Goal: Information Seeking & Learning: Learn about a topic

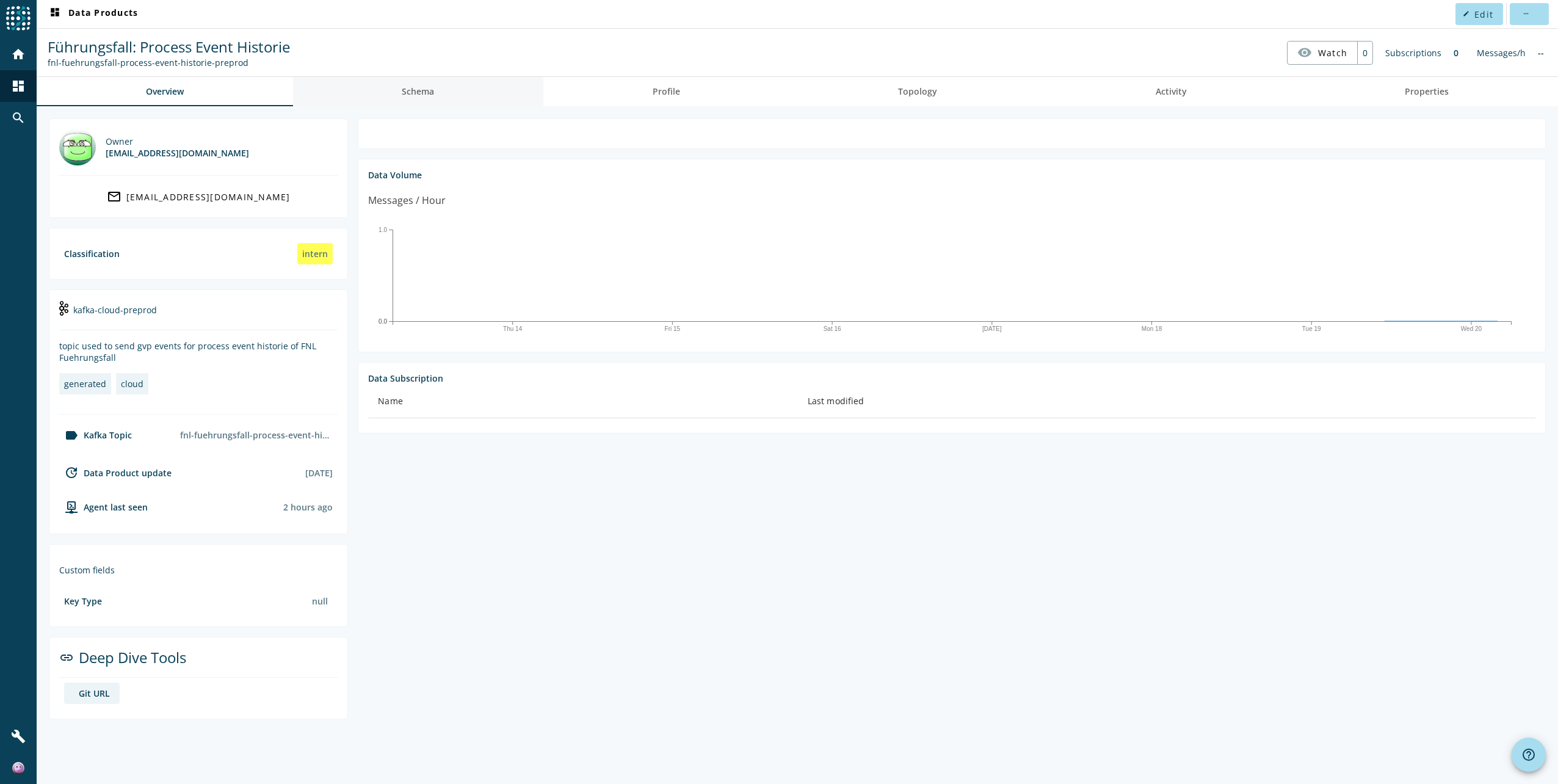
click at [434, 95] on span "Schema" at bounding box center [417, 91] width 32 height 9
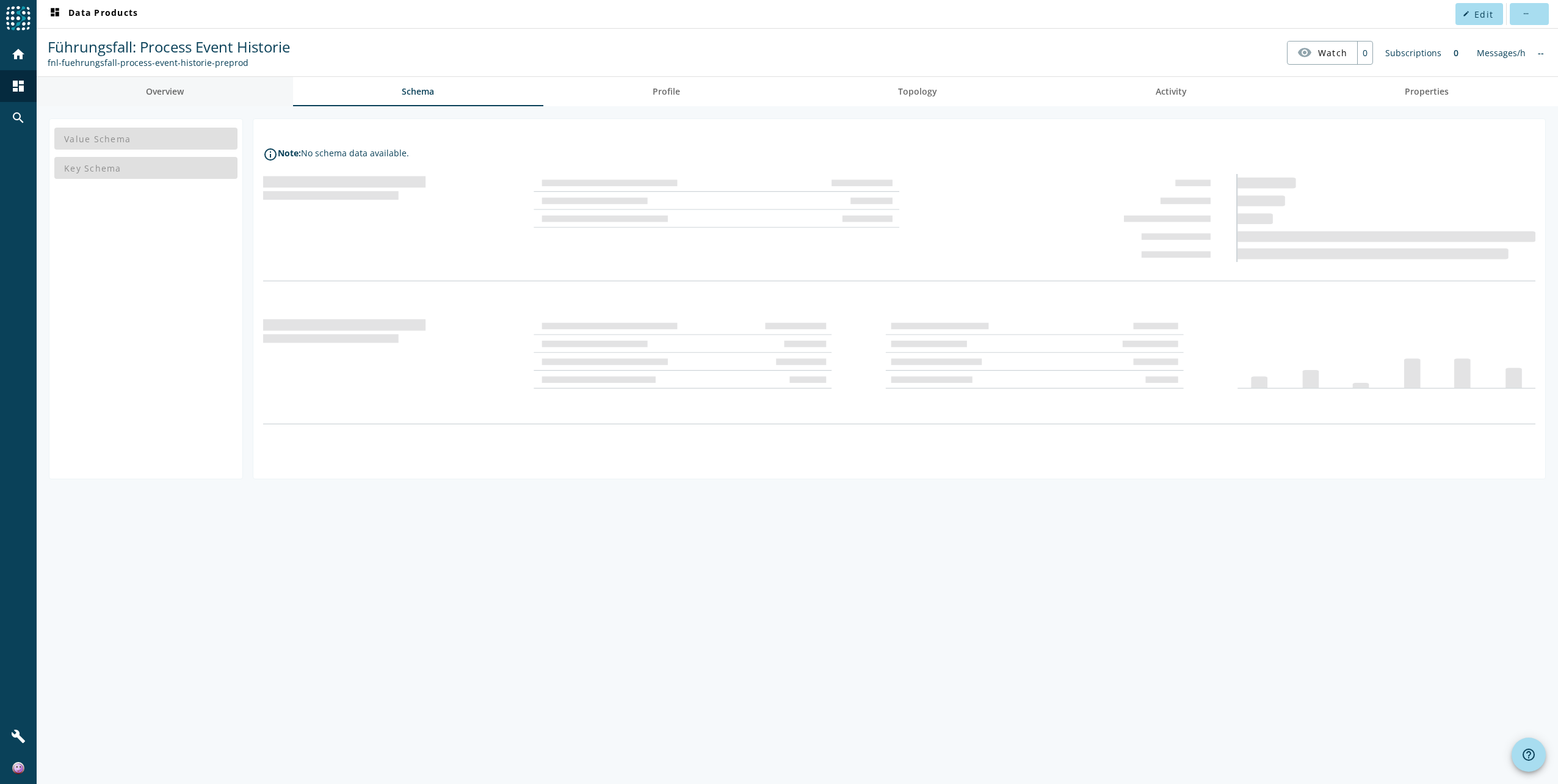
click at [128, 96] on link "Overview" at bounding box center [165, 91] width 256 height 29
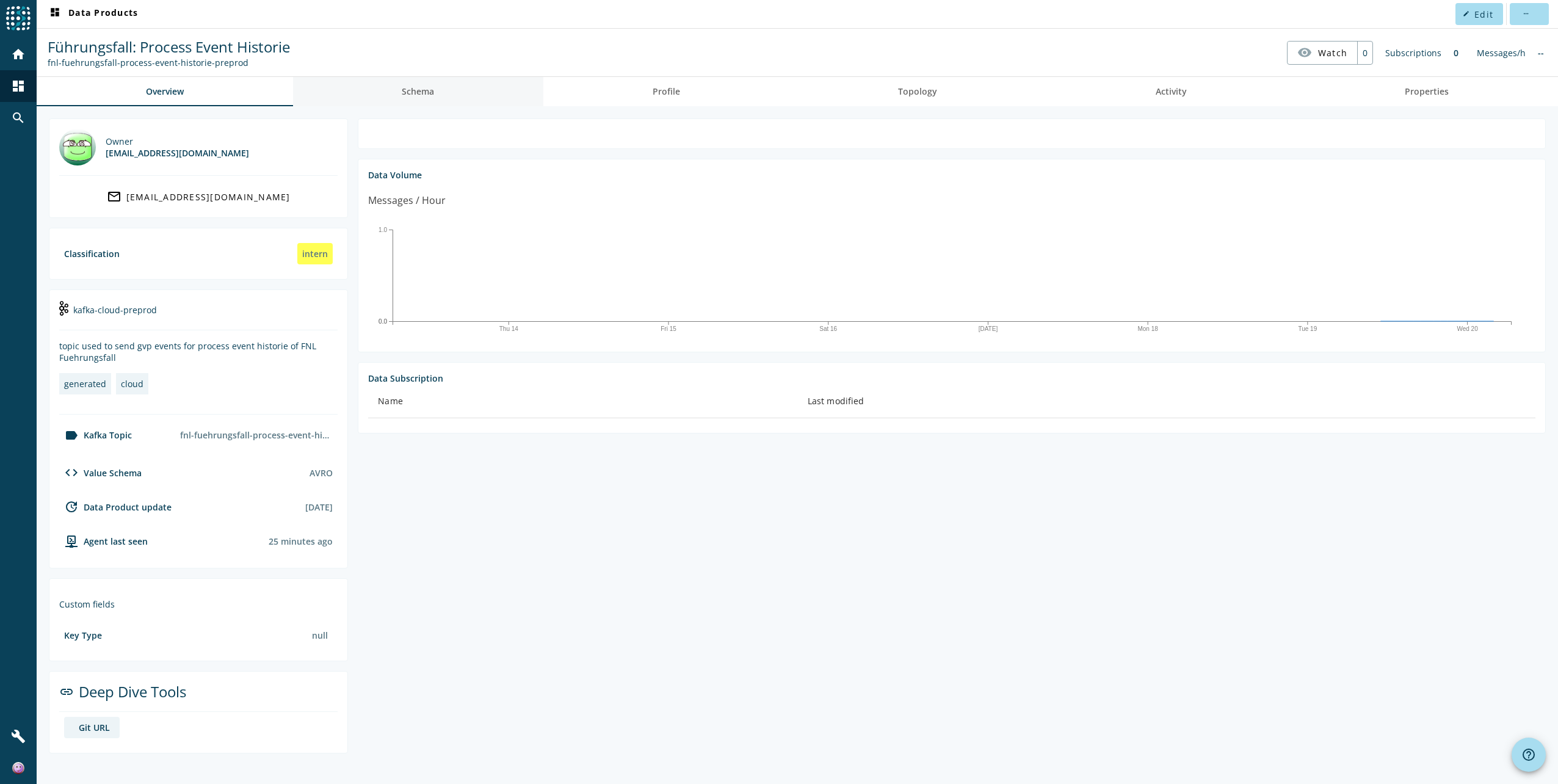
click at [406, 94] on span "Schema" at bounding box center [417, 91] width 32 height 9
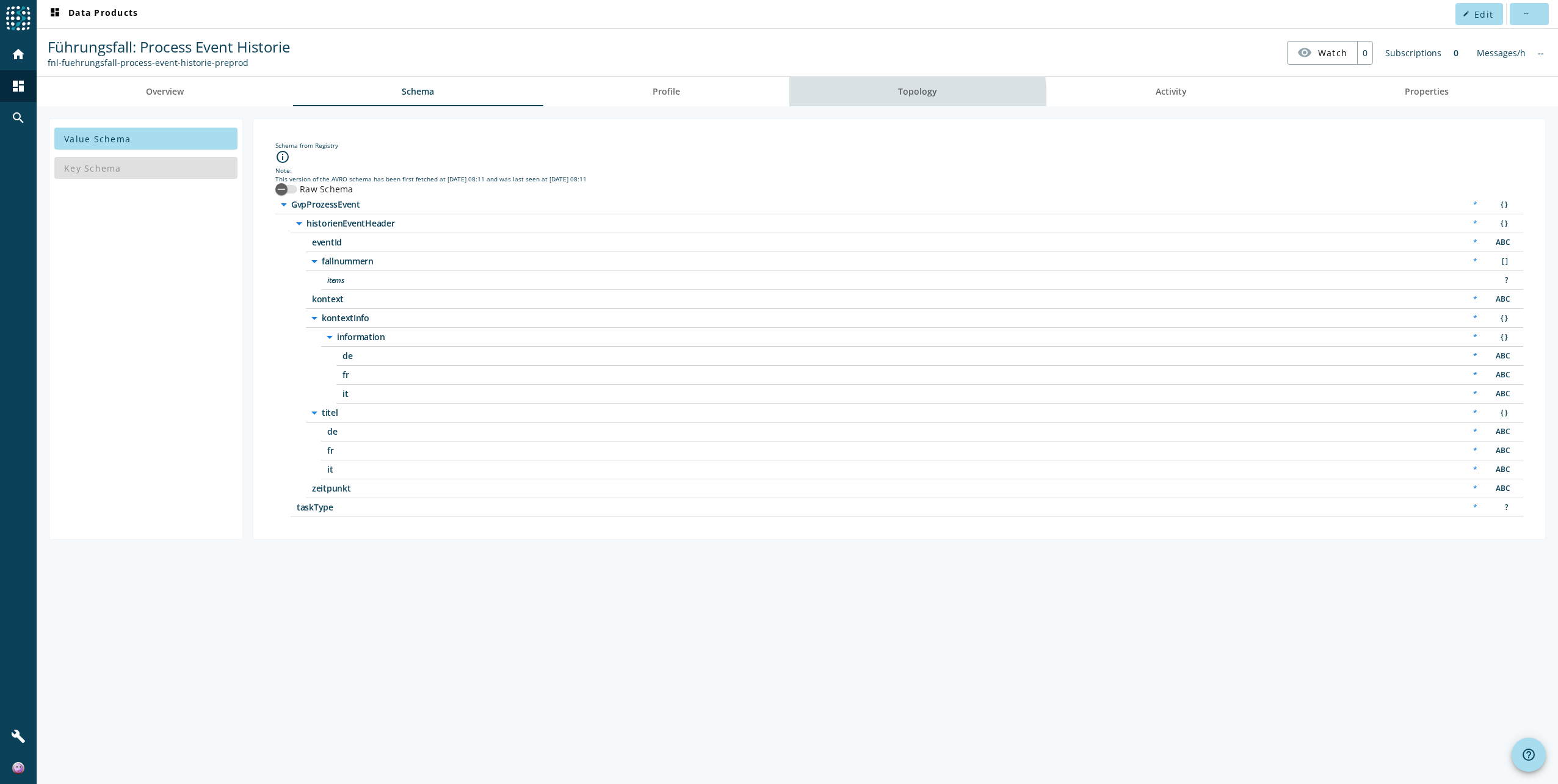
click at [904, 101] on span "Topology" at bounding box center [917, 91] width 39 height 29
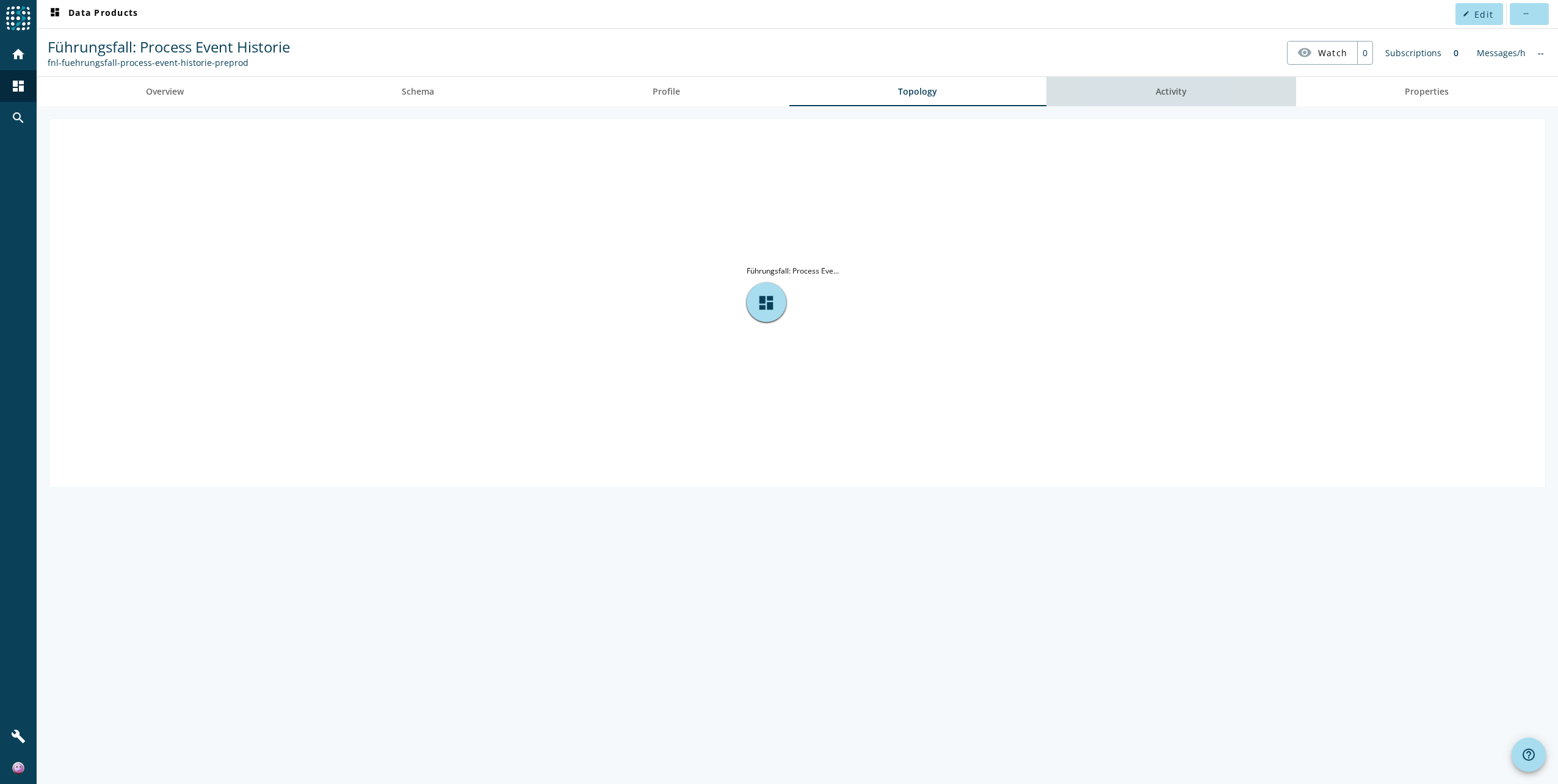
click at [1111, 100] on link "Activity" at bounding box center [1171, 91] width 249 height 29
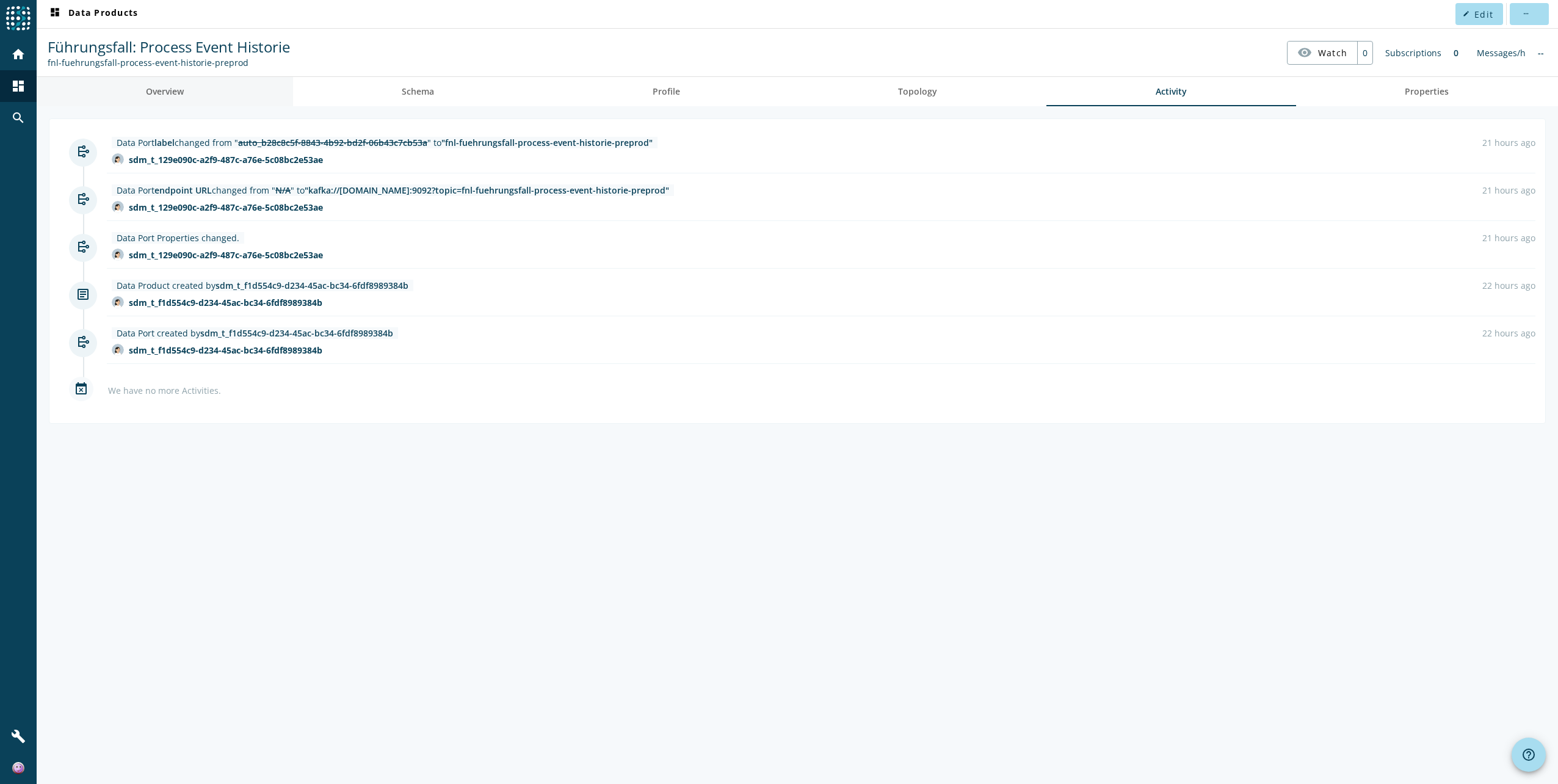
click at [168, 92] on span "Overview" at bounding box center [164, 91] width 38 height 9
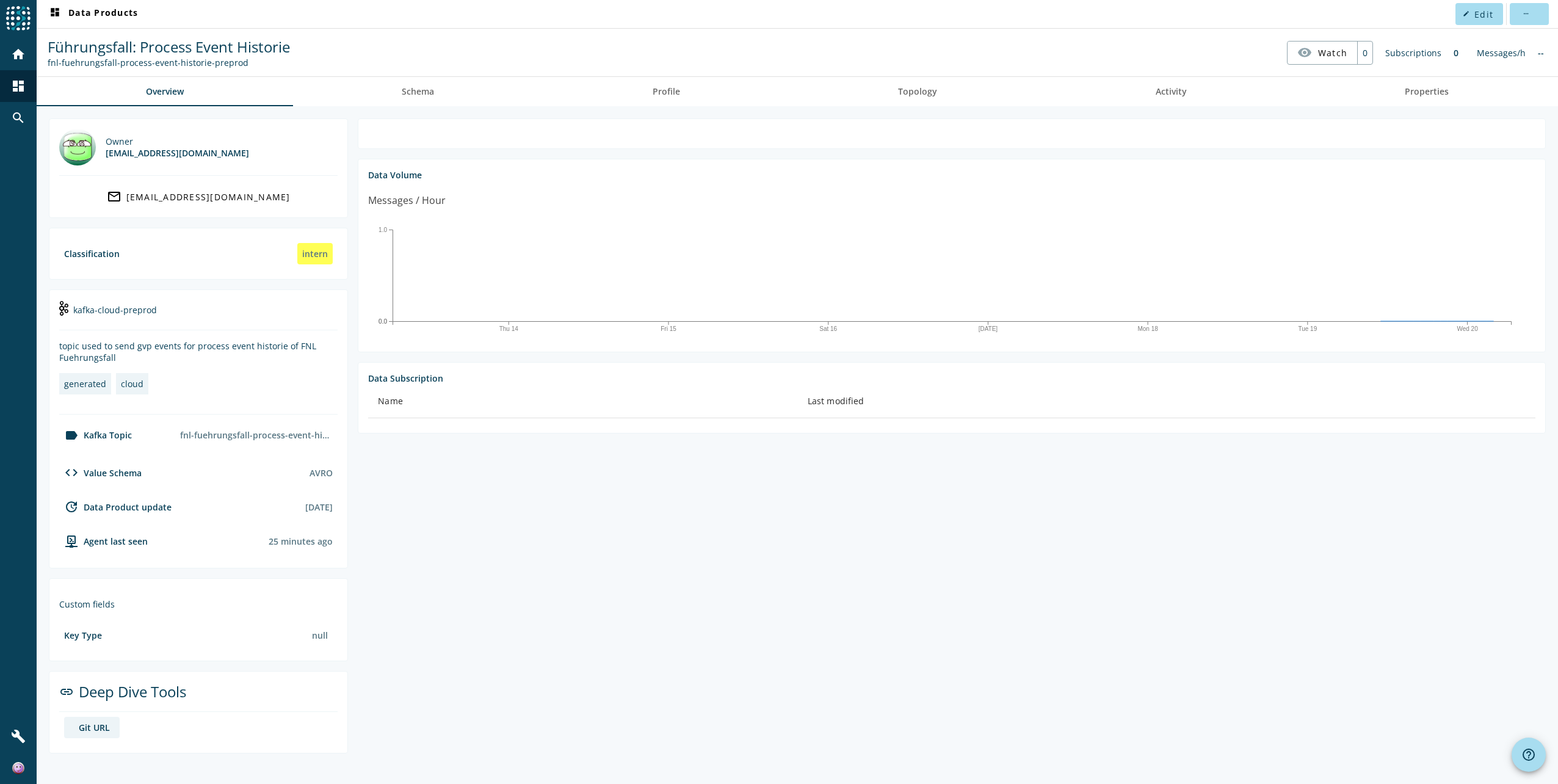
click at [225, 440] on div "fnl-fuehrungsfall-process-event-historie-preprod" at bounding box center [255, 435] width 162 height 21
click at [1424, 53] on div "Subscriptions" at bounding box center [1413, 52] width 68 height 24
click at [1479, 16] on span "Edit" at bounding box center [1483, 15] width 18 height 12
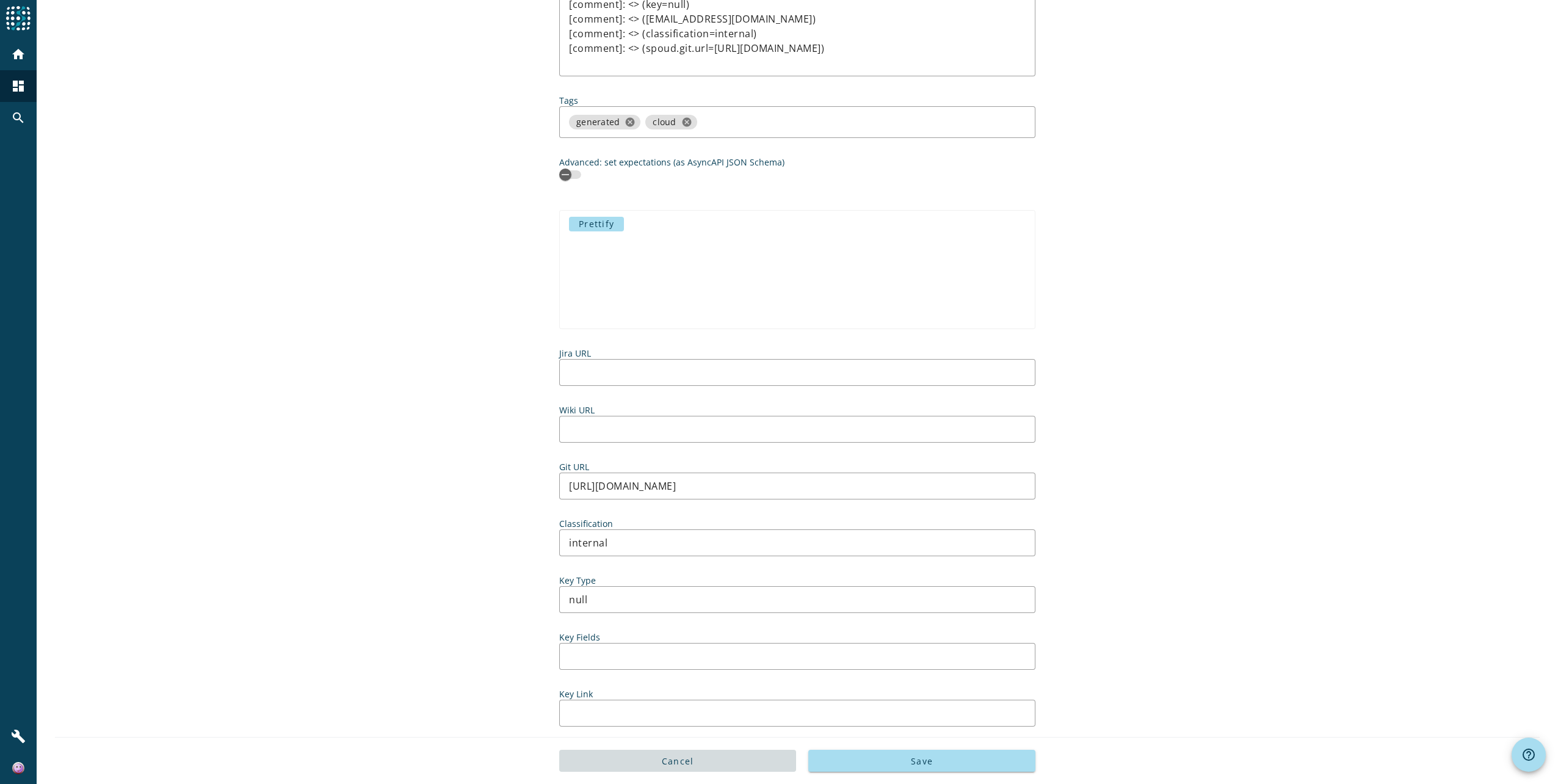
scroll to position [379, 0]
click at [705, 757] on span at bounding box center [678, 761] width 237 height 29
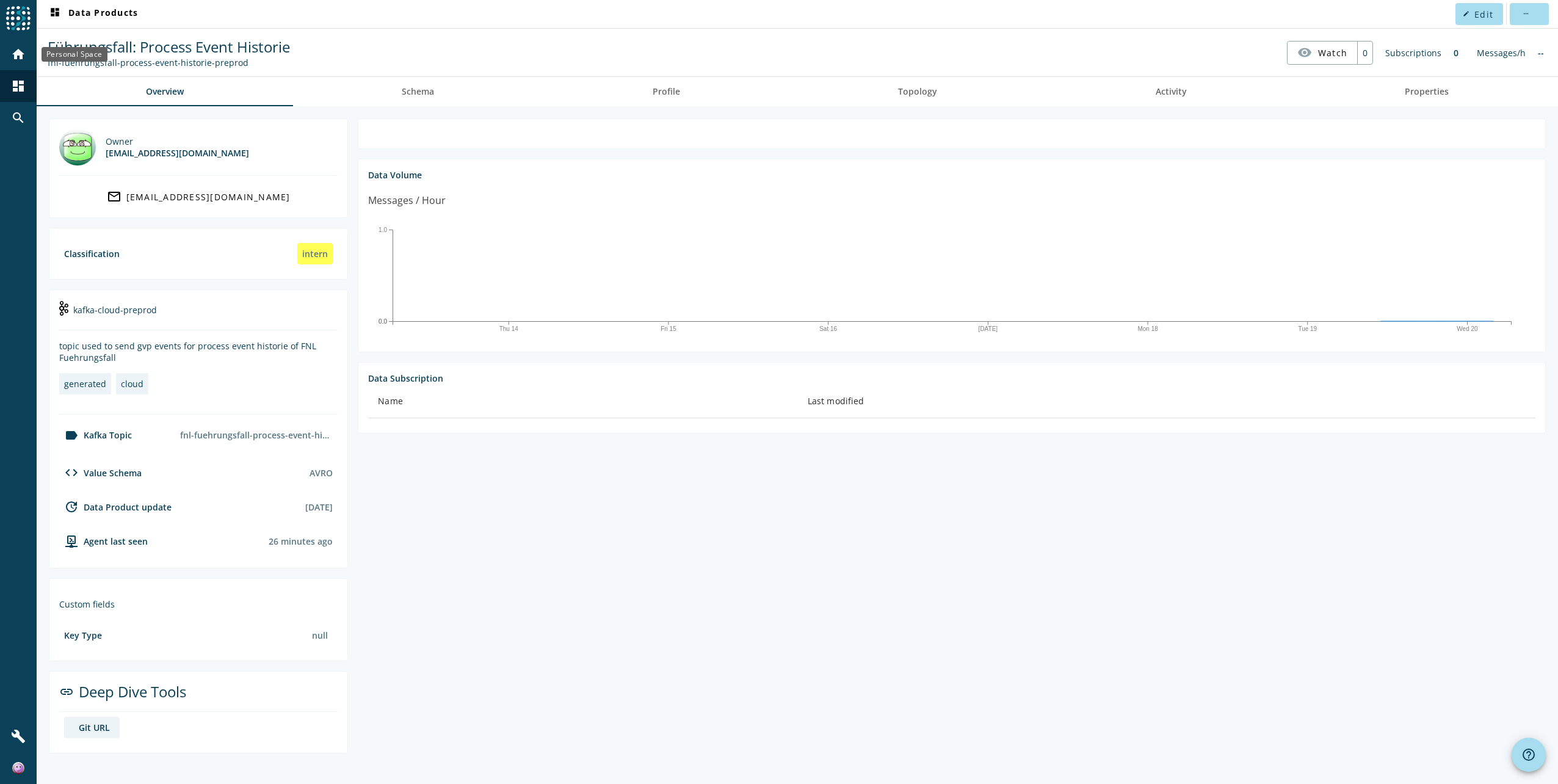
click at [27, 58] on div "home" at bounding box center [18, 54] width 32 height 32
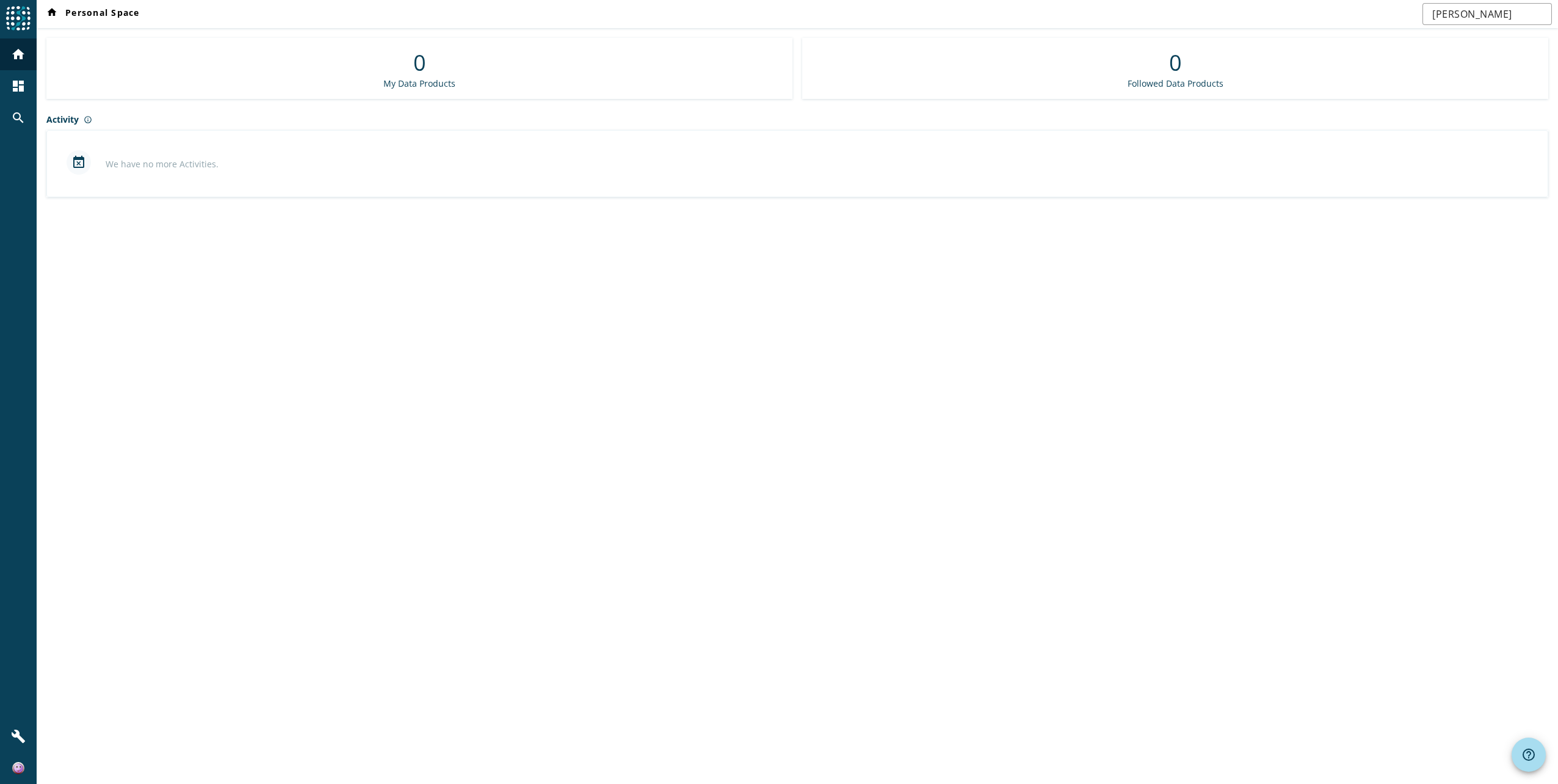
click at [24, 16] on img at bounding box center [17, 17] width 24 height 24
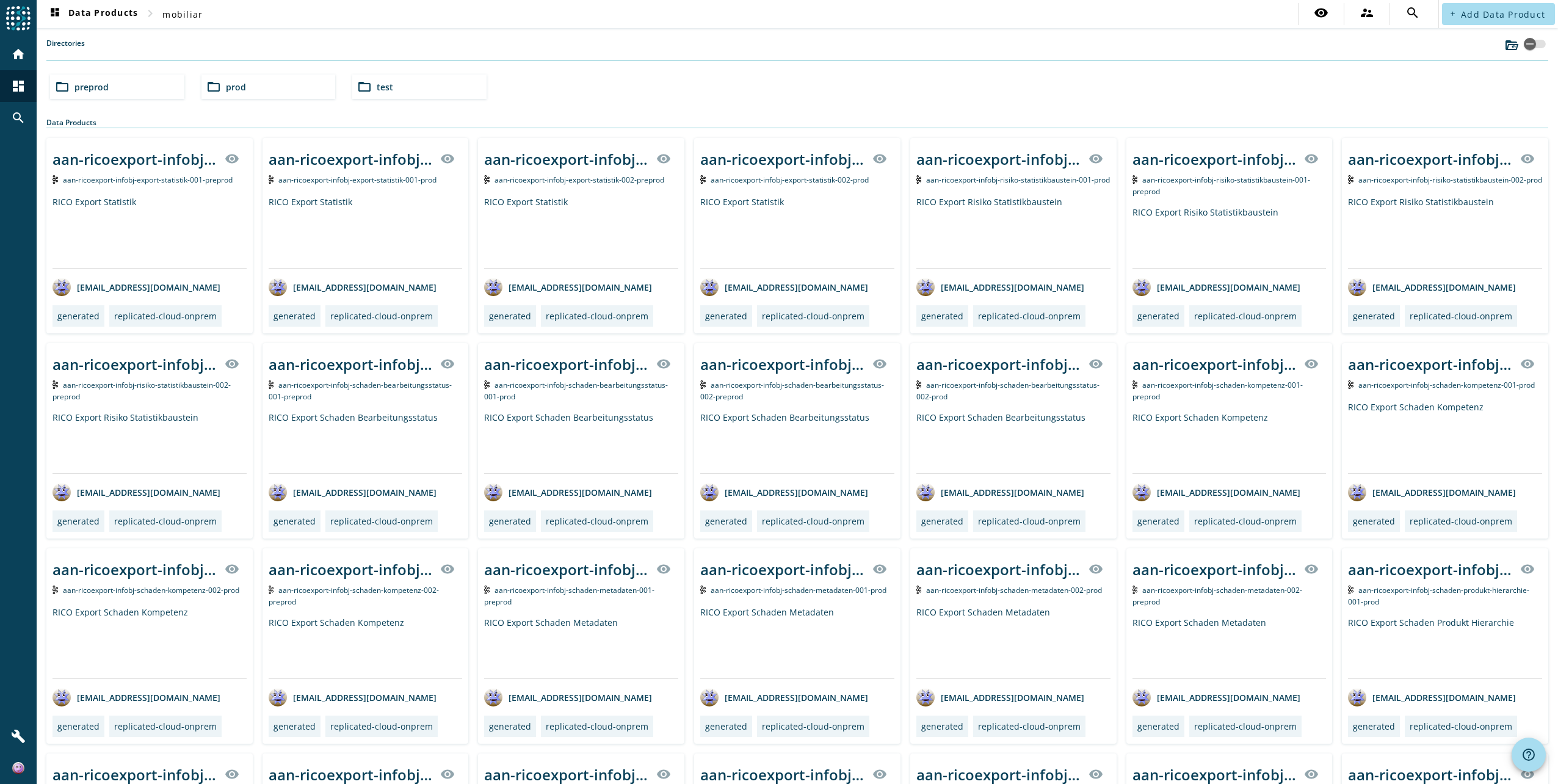
click at [157, 91] on div "folder_open preprod" at bounding box center [117, 86] width 134 height 24
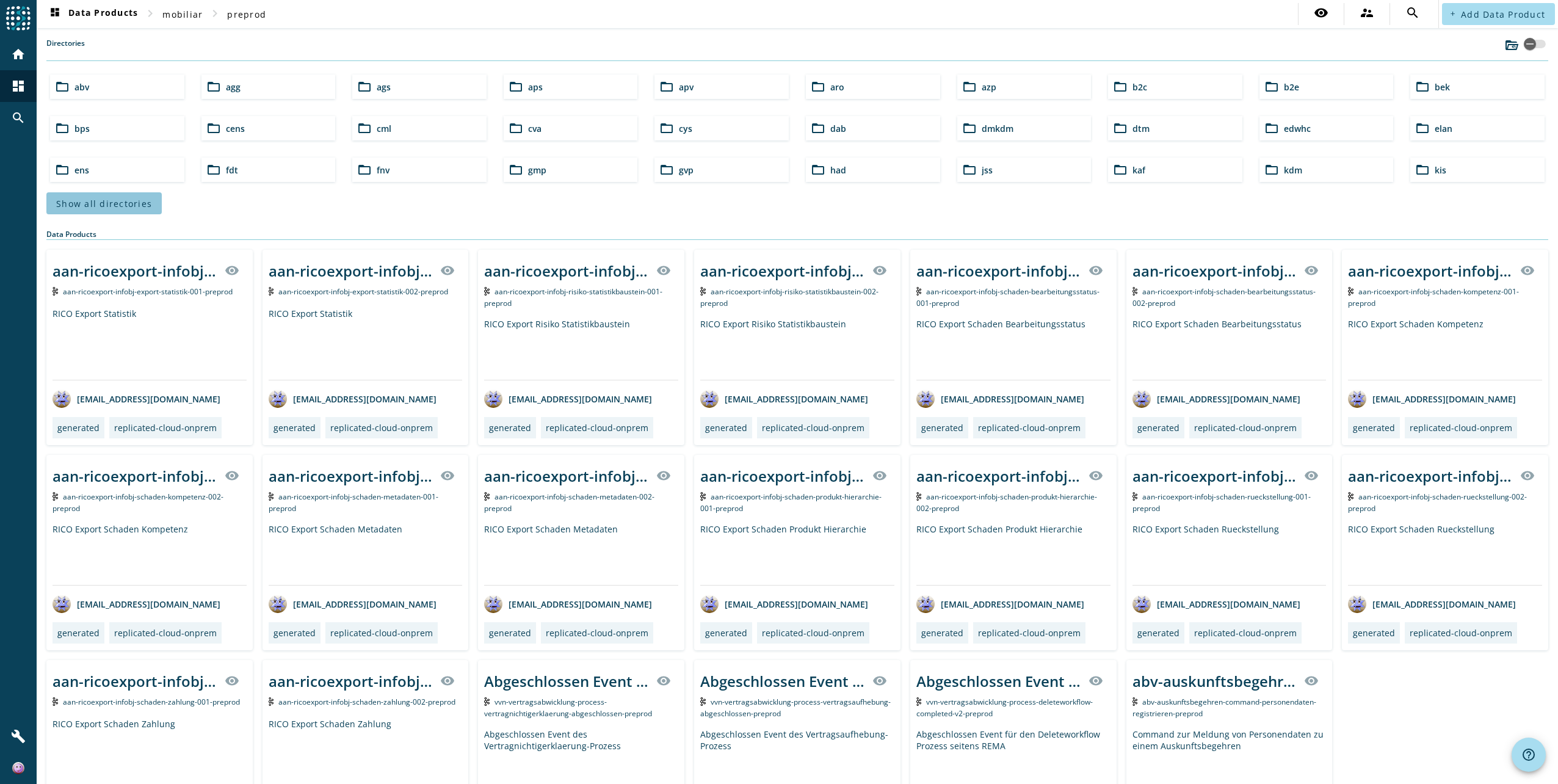
click at [143, 197] on span at bounding box center [104, 203] width 116 height 29
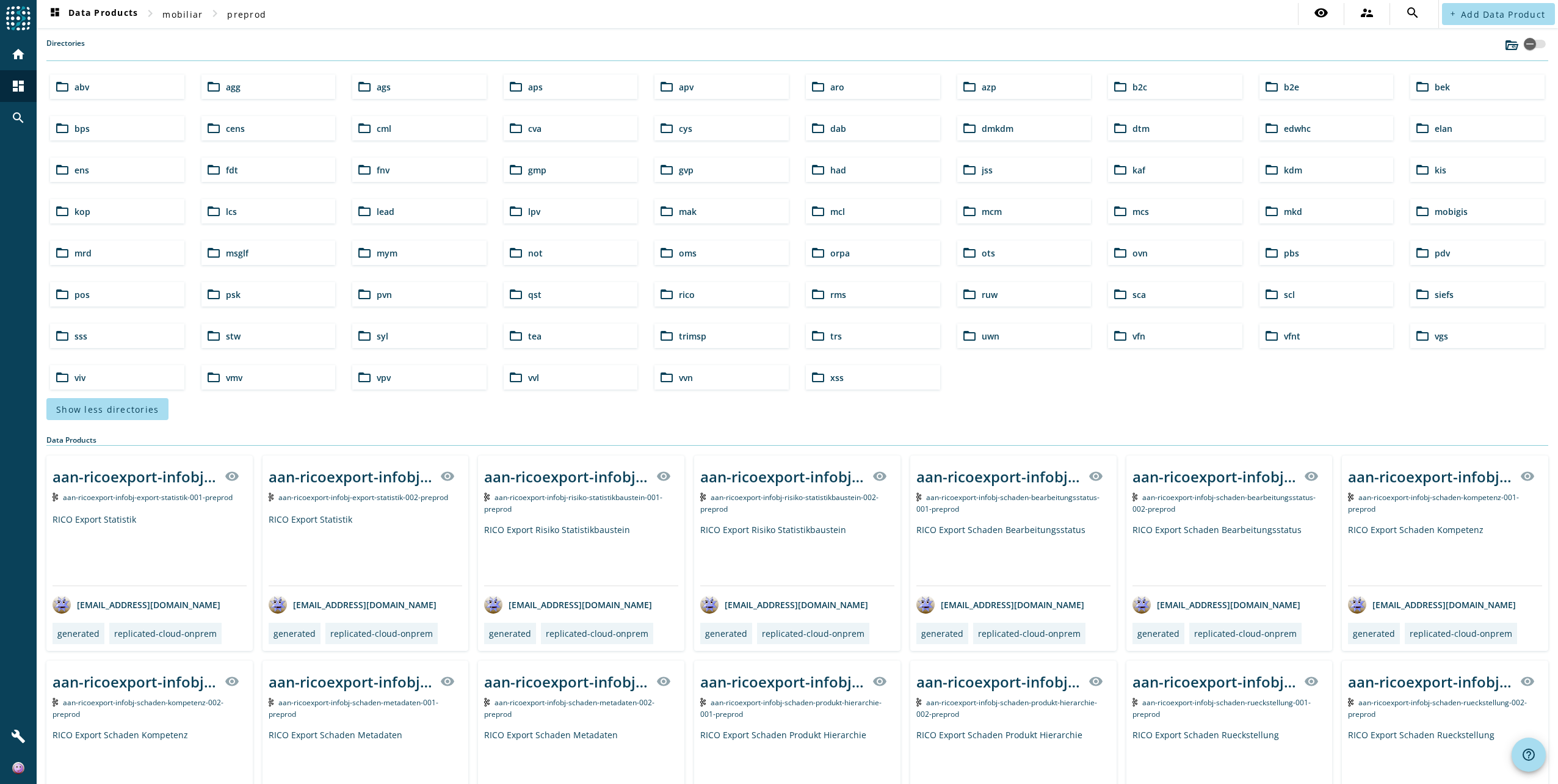
click at [724, 401] on div "Show less directories" at bounding box center [797, 408] width 1502 height 22
click at [1524, 42] on icon "button" at bounding box center [1529, 44] width 11 height 11
click at [1531, 42] on div "button" at bounding box center [1540, 44] width 17 height 17
click at [1317, 6] on mat-icon "visibility" at bounding box center [1320, 13] width 15 height 15
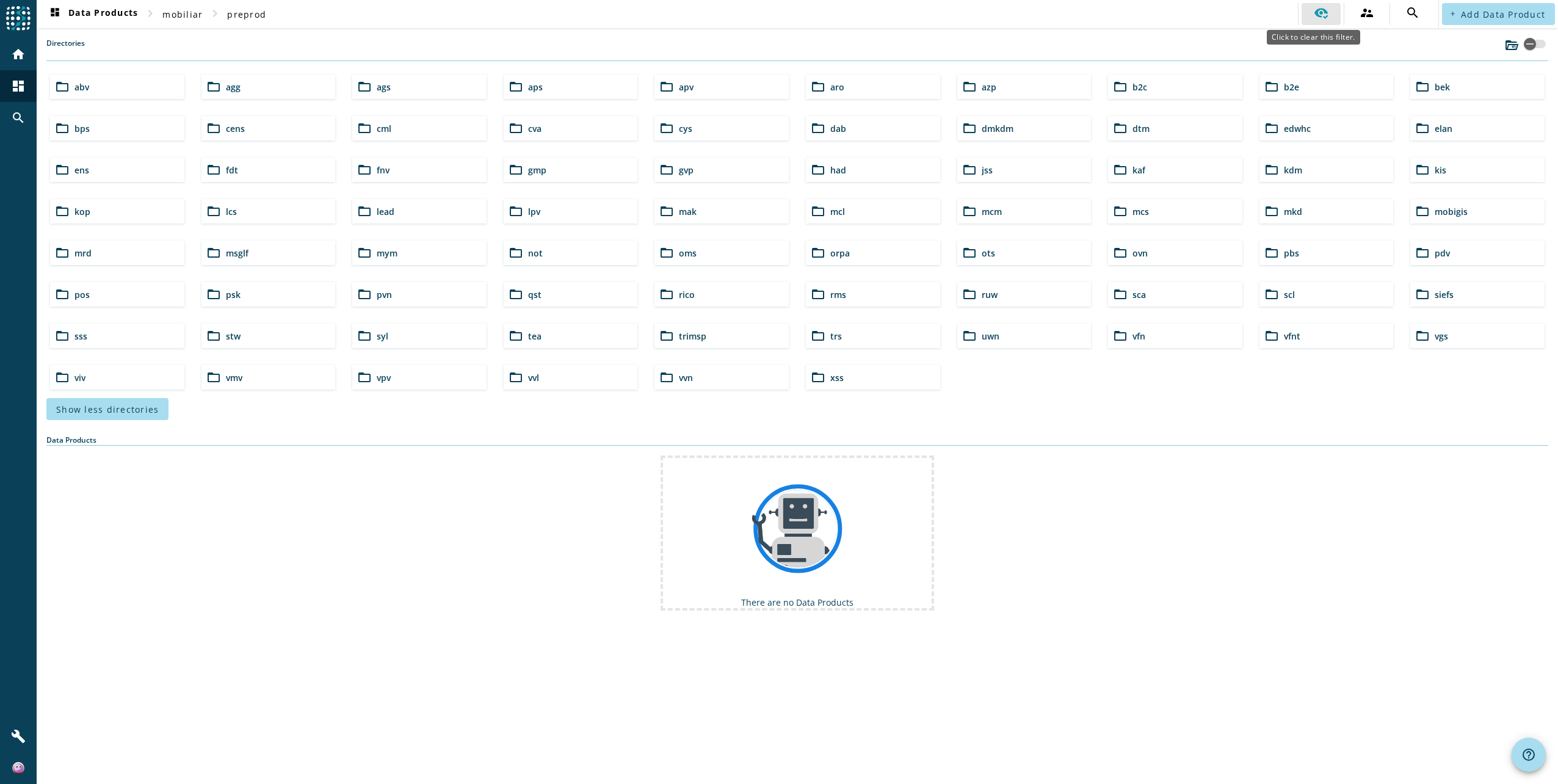
click at [1317, 6] on icon at bounding box center [1320, 13] width 15 height 15
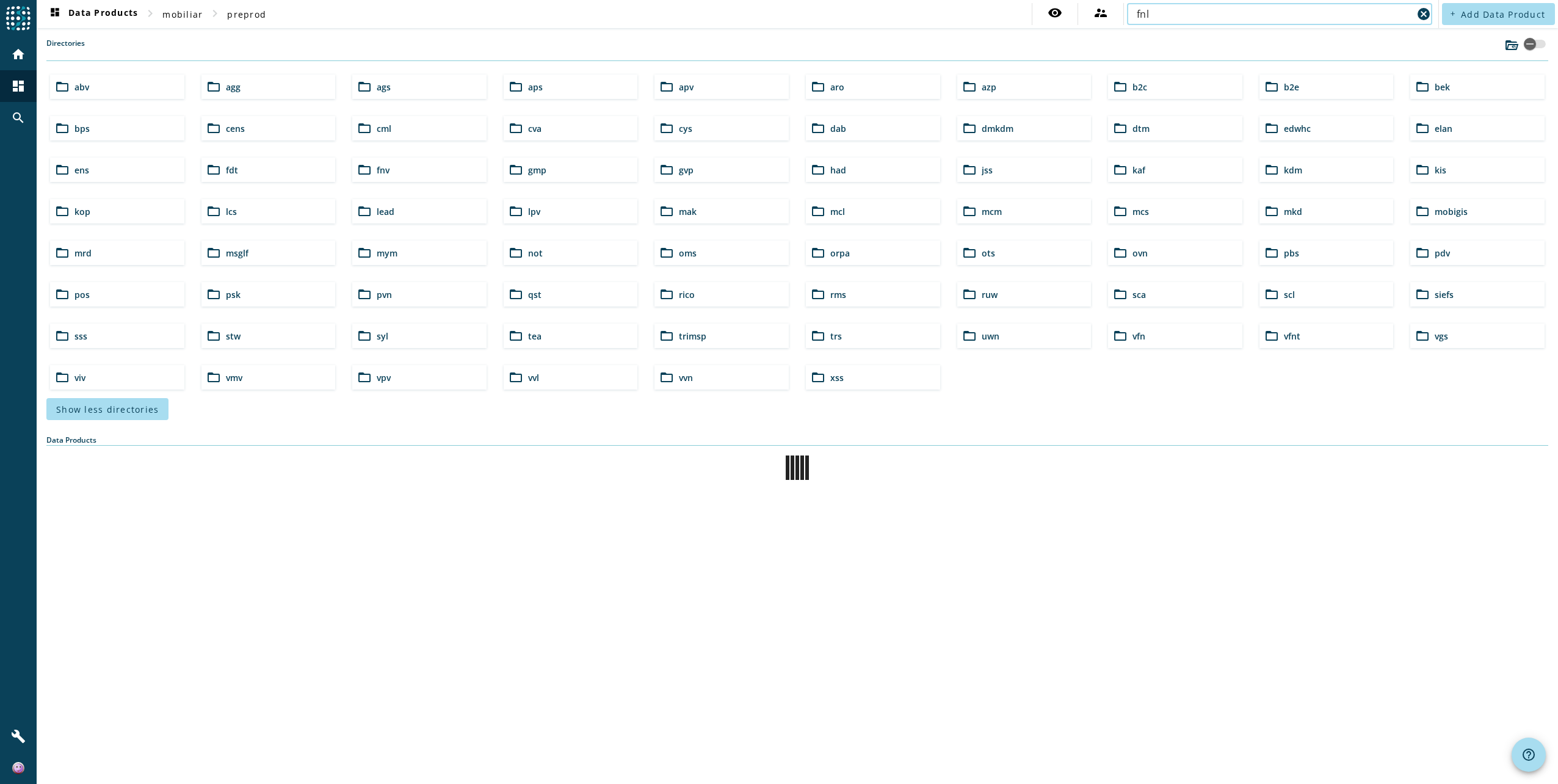
type input "fnl"
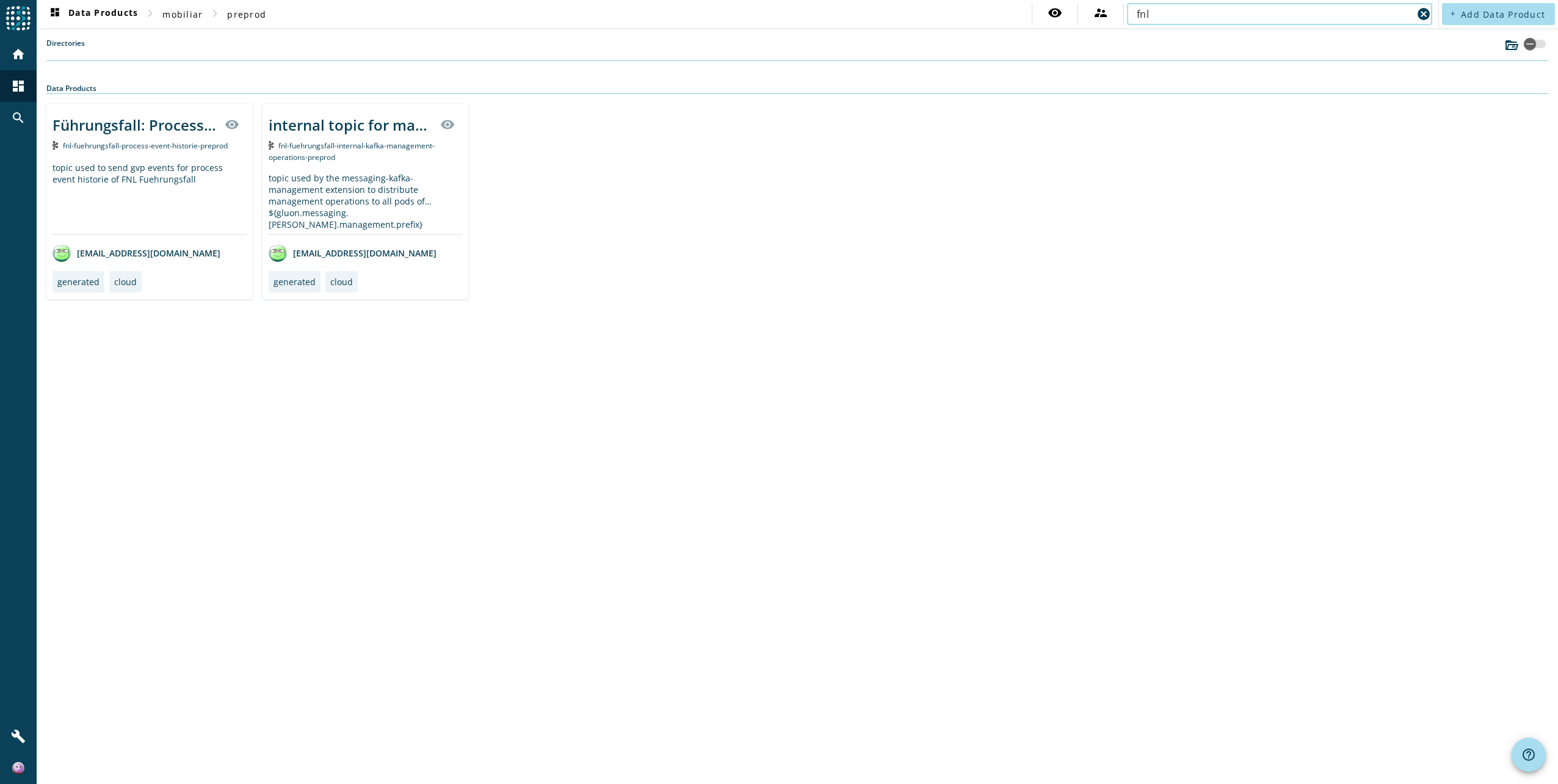
click at [321, 177] on div "topic used by the messaging-[PERSON_NAME]-management extension to distribute ma…" at bounding box center [366, 203] width 194 height 62
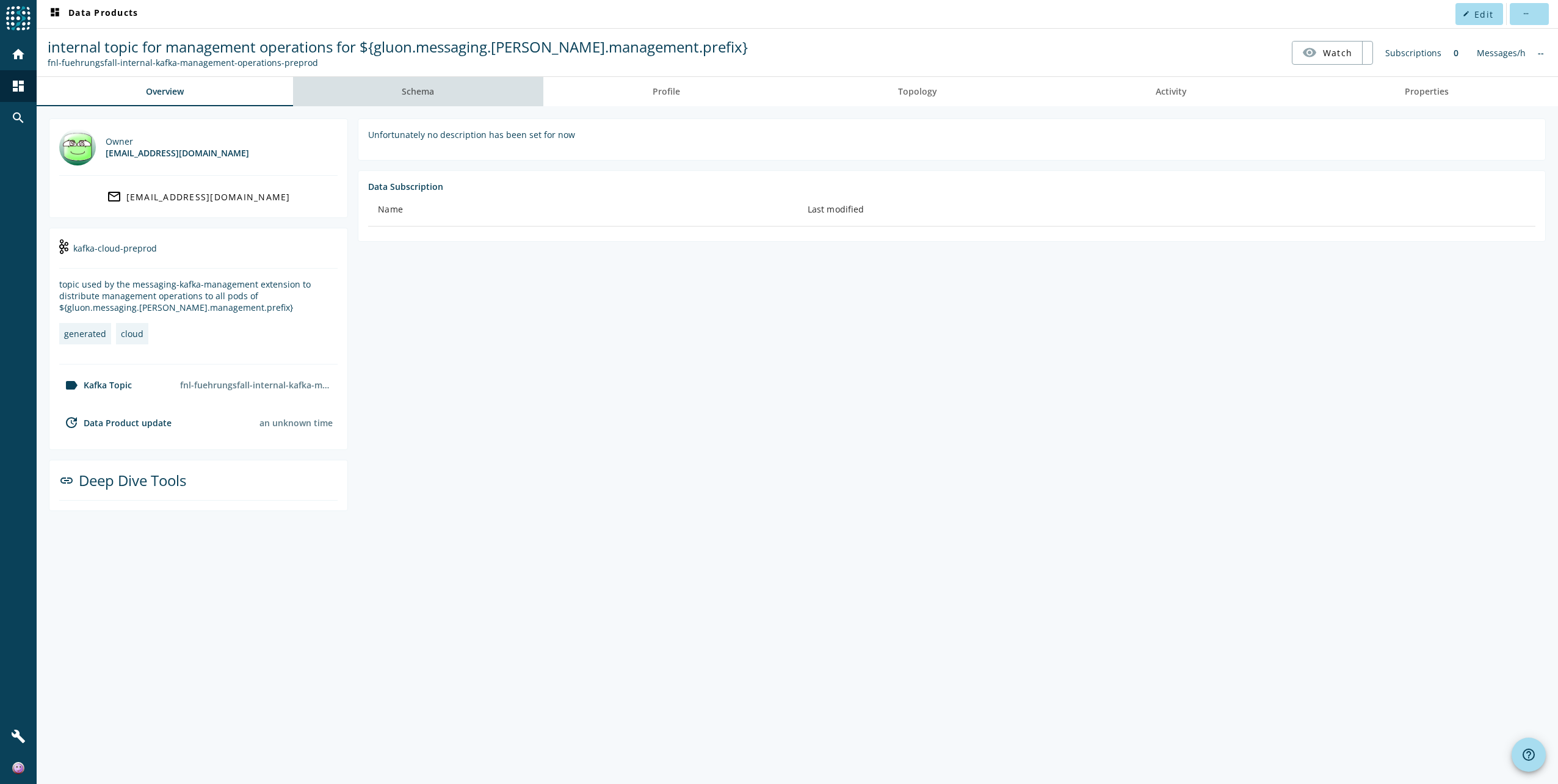
click at [390, 106] on link "Schema" at bounding box center [418, 91] width 250 height 29
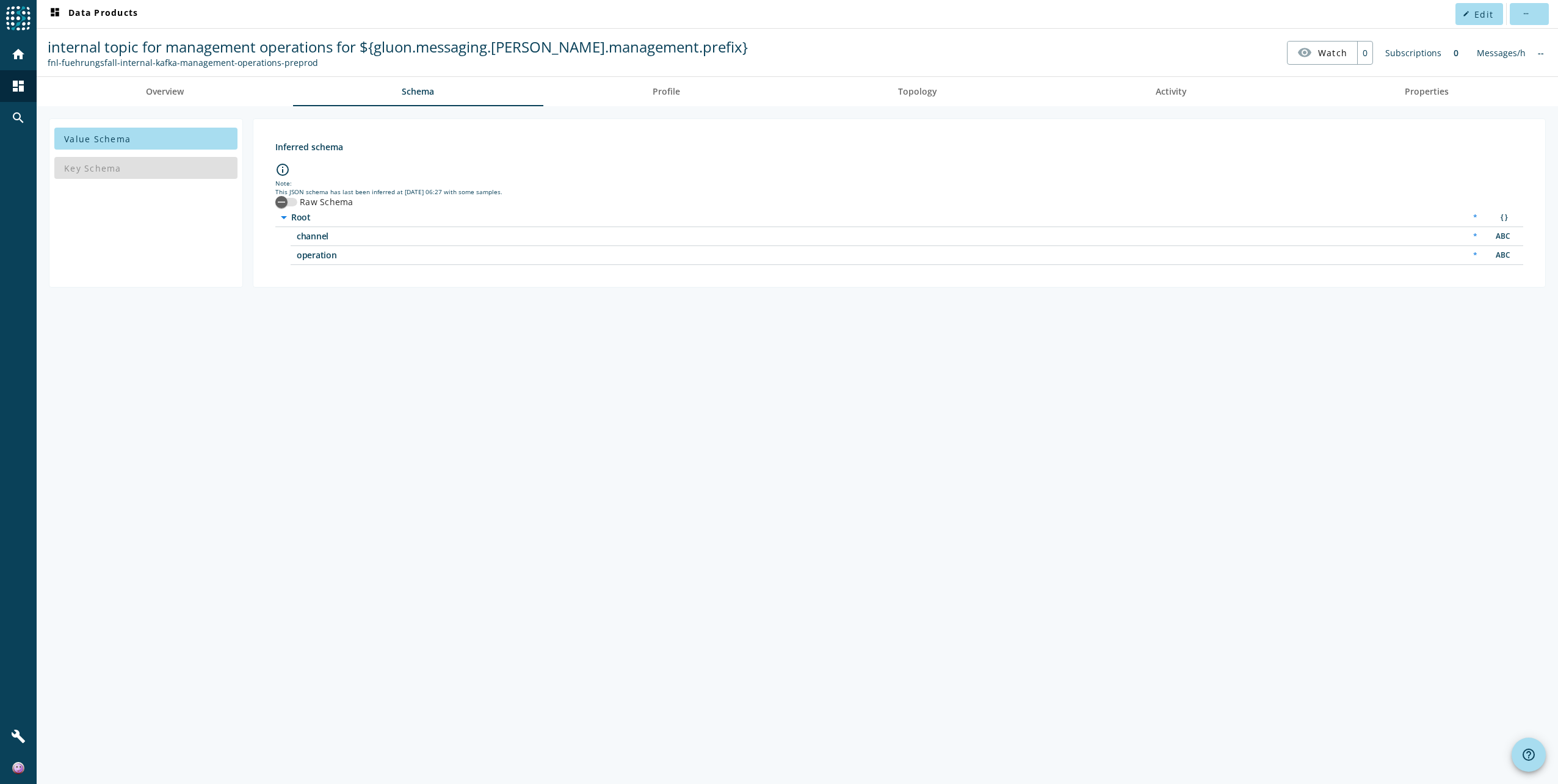
click at [644, 112] on div "Value Schema Key Schema Inferred schema info_outline Note: This JSON schema has…" at bounding box center [797, 444] width 1521 height 677
click at [652, 100] on link "Profile" at bounding box center [666, 91] width 246 height 29
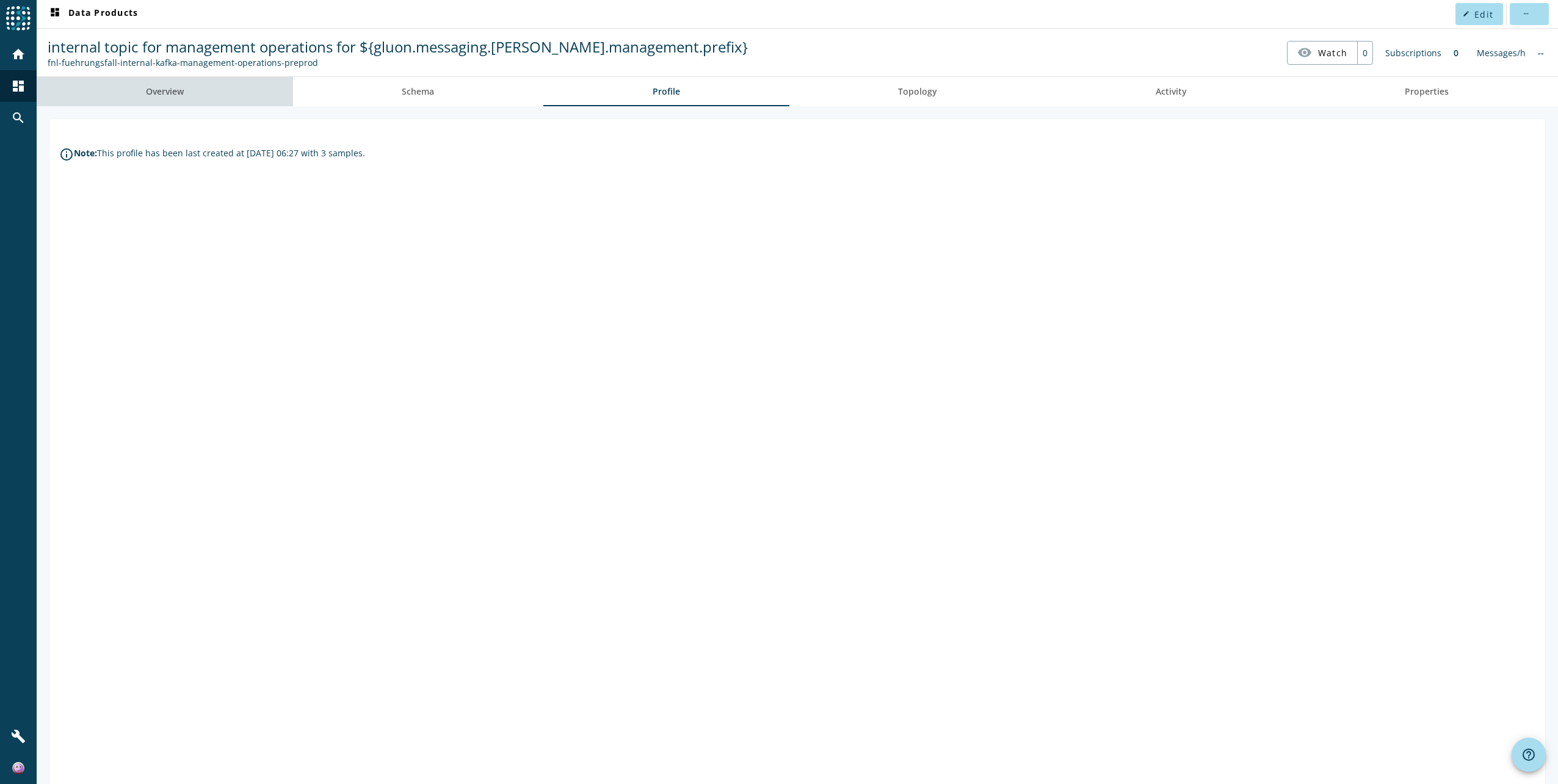
click at [210, 96] on link "Overview" at bounding box center [165, 91] width 256 height 29
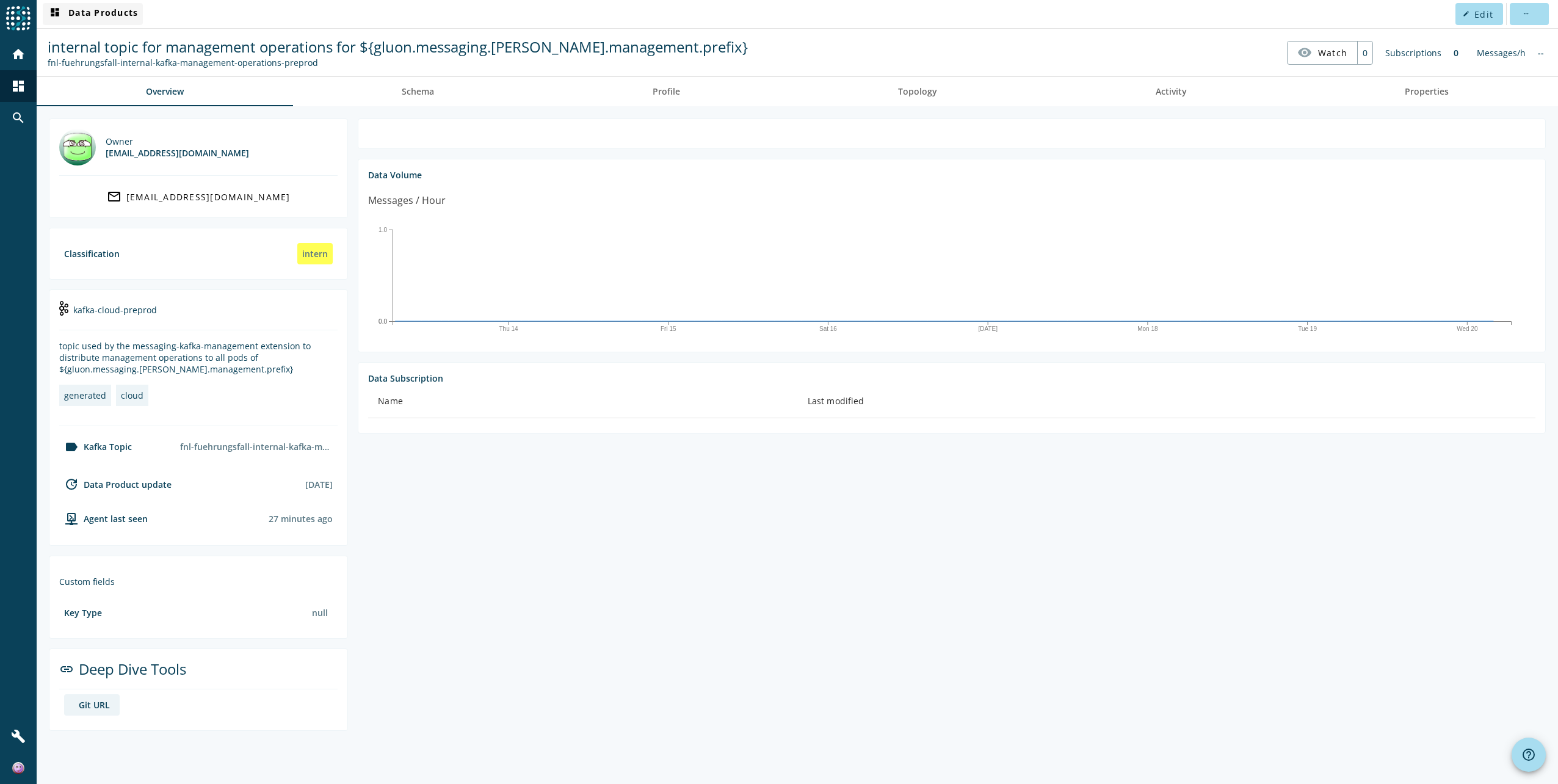
click at [86, 15] on span "dashboard Data Products" at bounding box center [92, 14] width 90 height 15
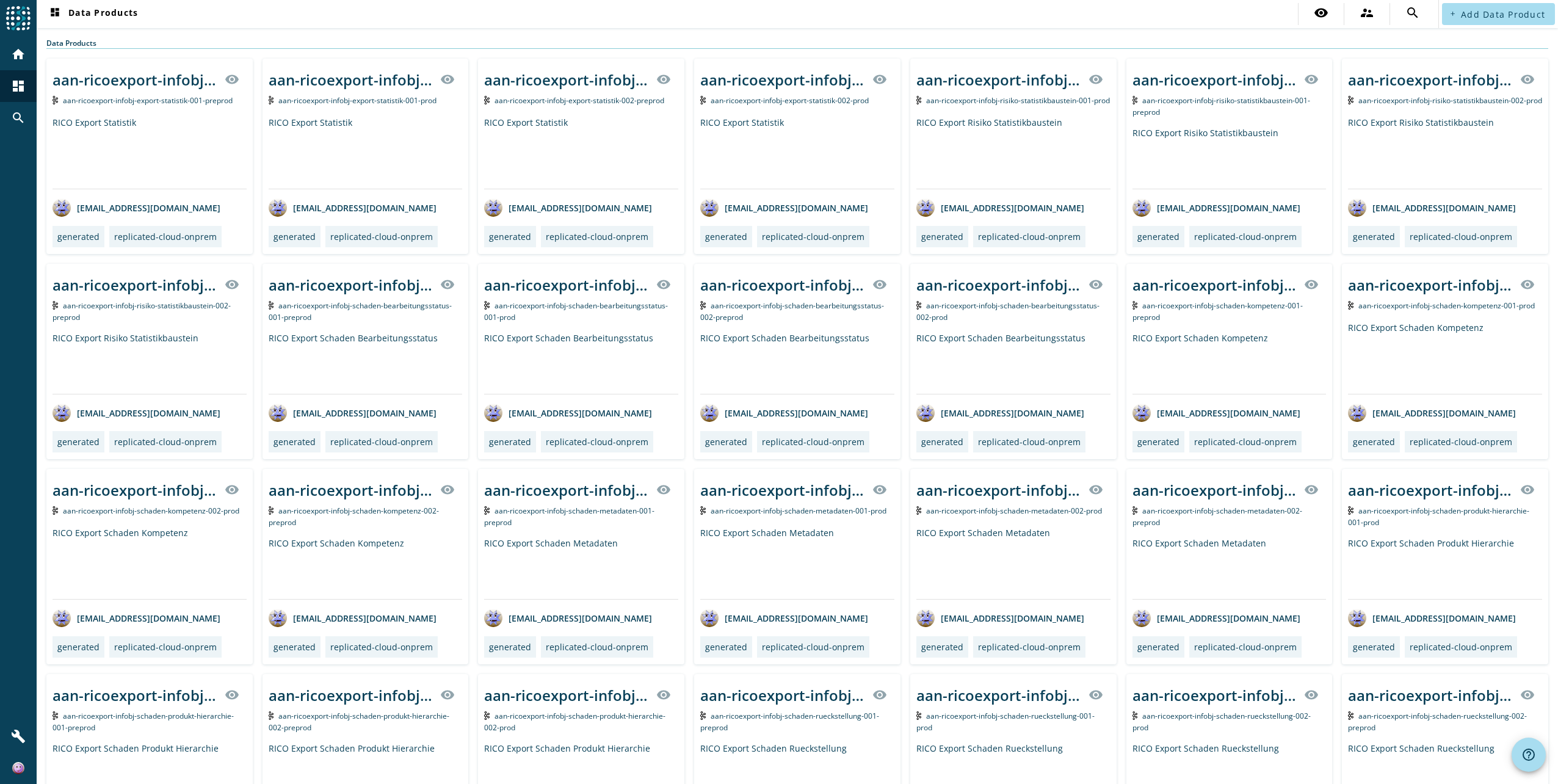
click at [148, 117] on div "RICO Export Statistik" at bounding box center [149, 152] width 194 height 72
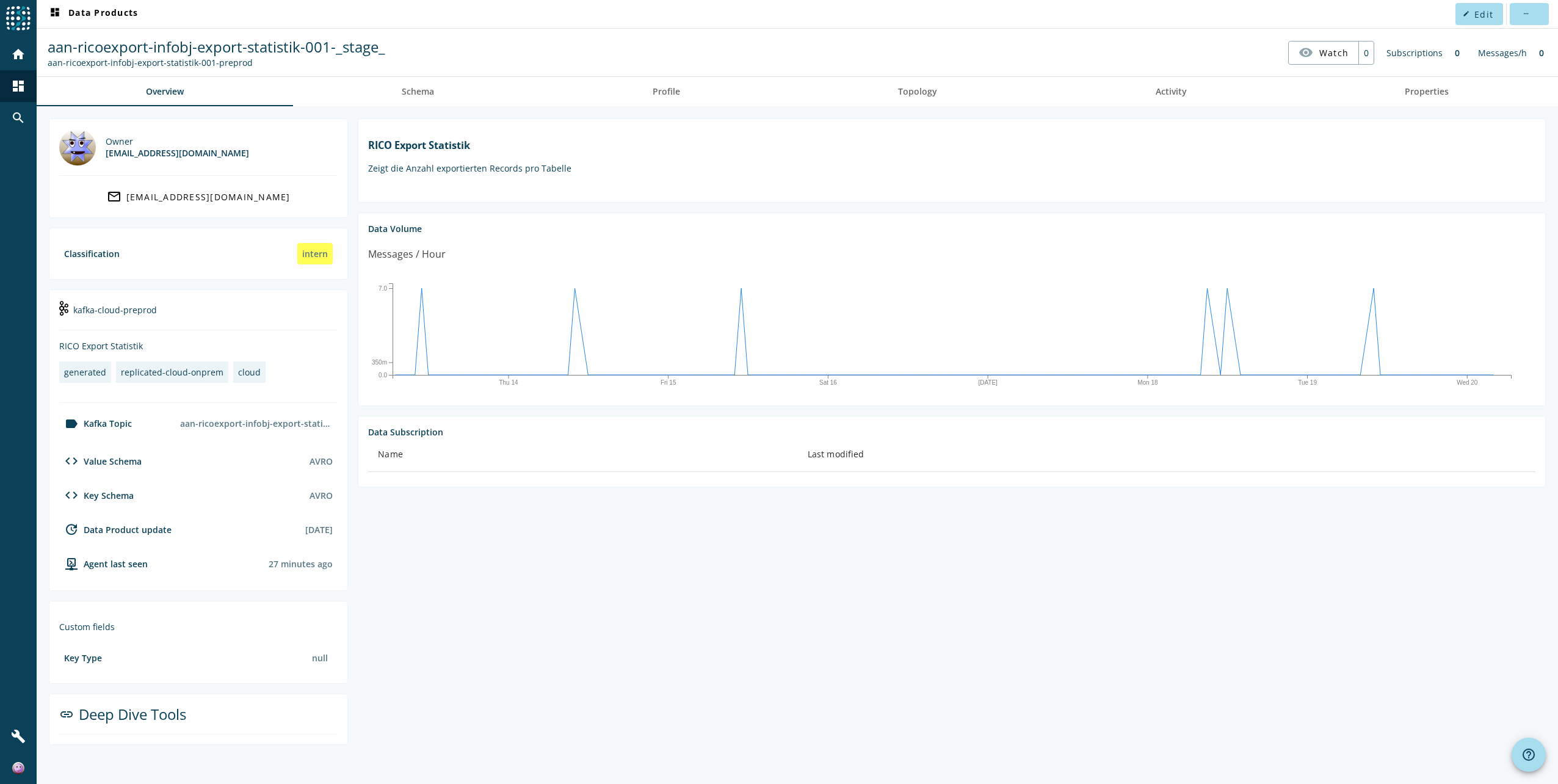
click at [24, 22] on img at bounding box center [17, 17] width 24 height 24
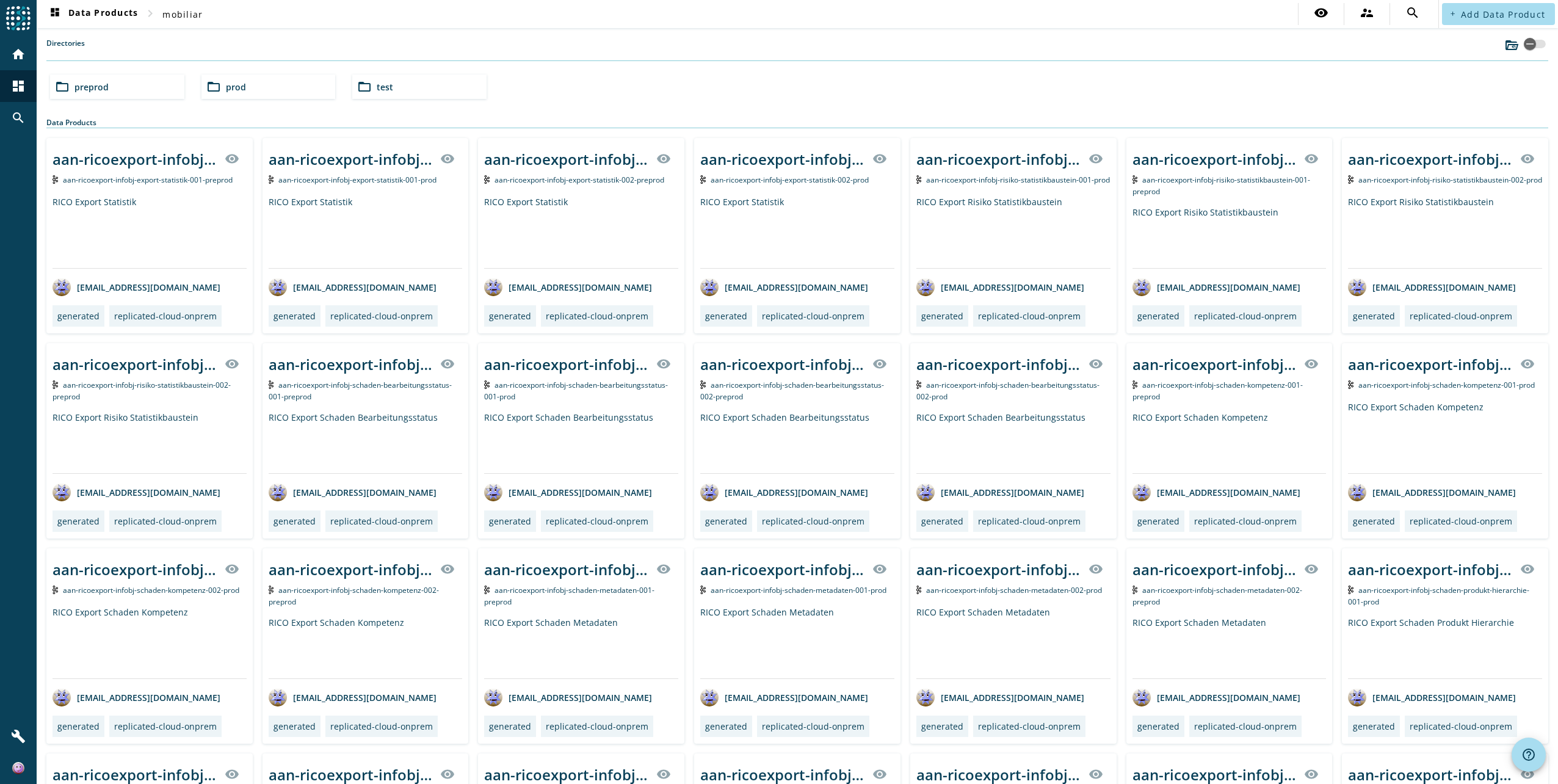
click at [174, 84] on div "folder_open preprod" at bounding box center [117, 86] width 134 height 24
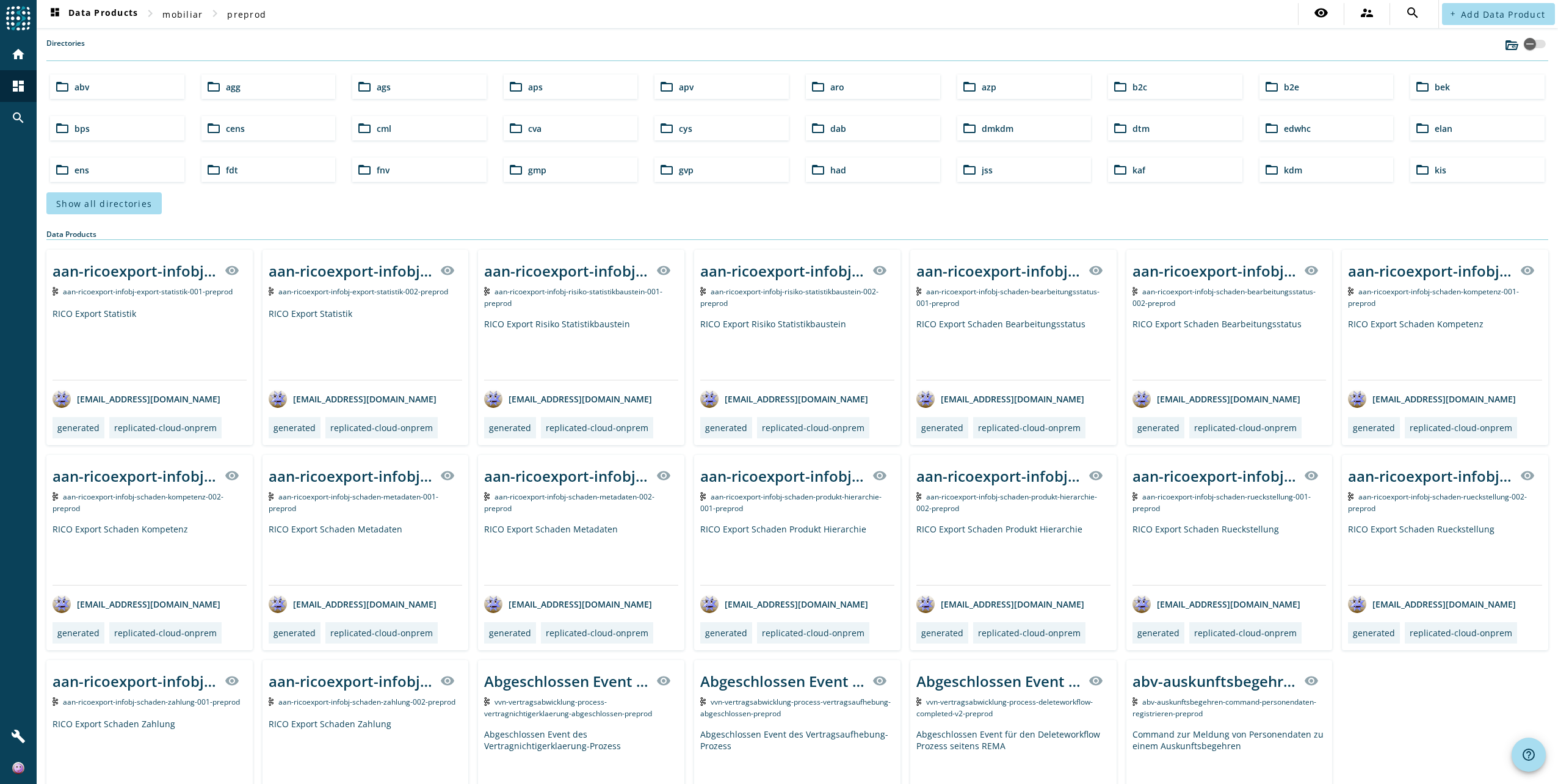
click at [880, 86] on div "folder_open aro" at bounding box center [873, 86] width 134 height 24
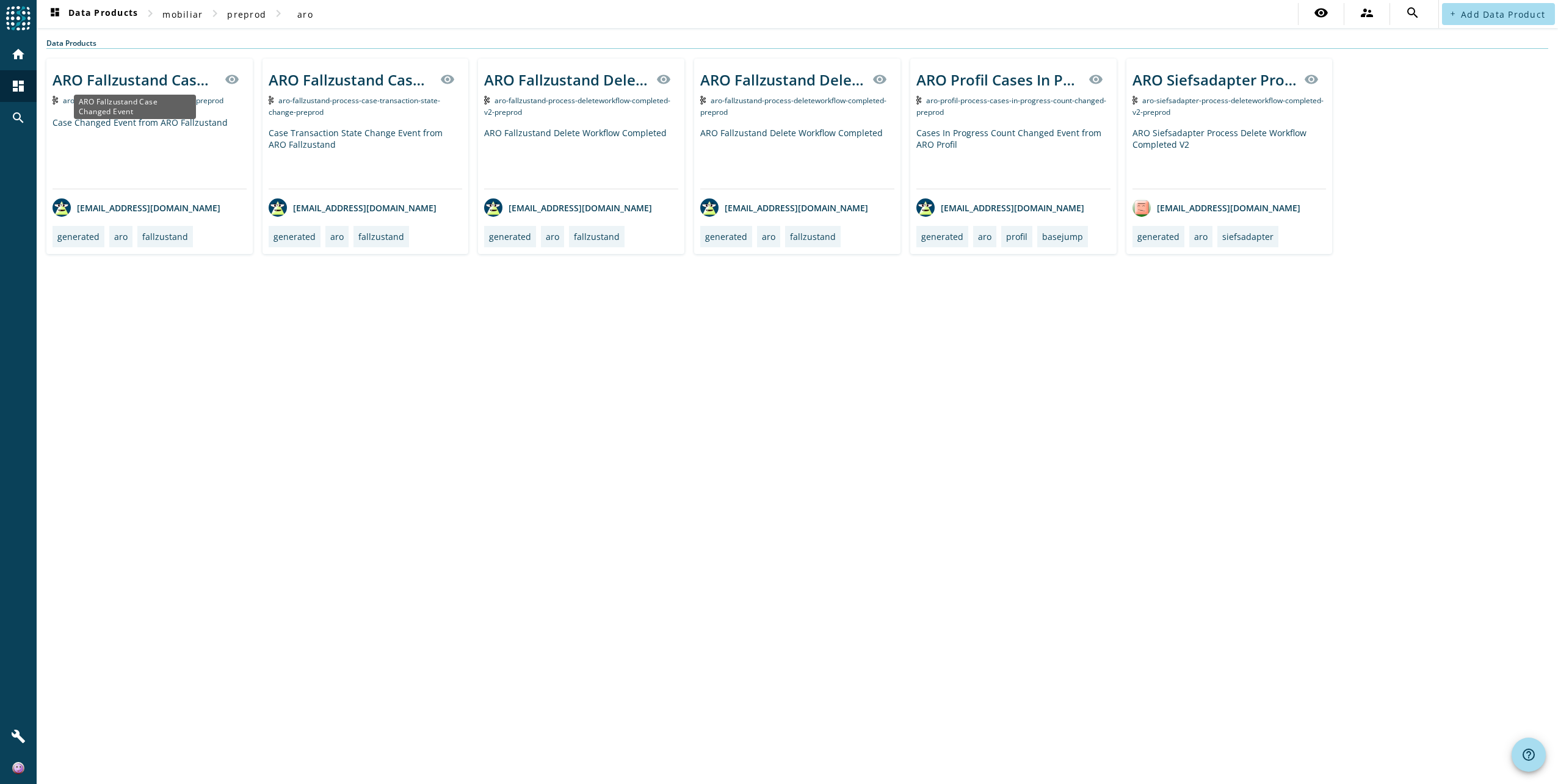
click at [185, 75] on div "ARO Fallzustand Case Changed Event" at bounding box center [135, 80] width 165 height 20
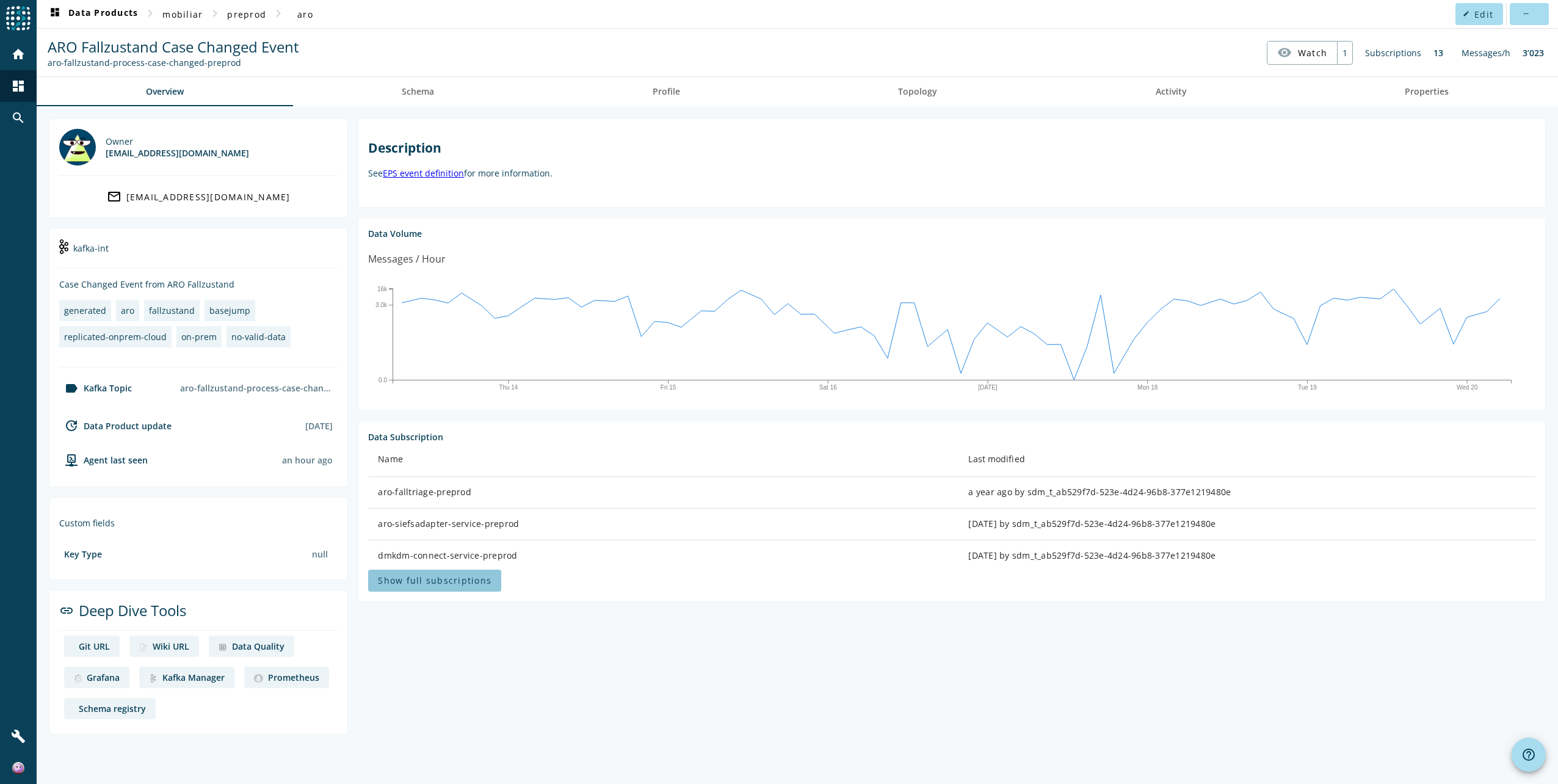
click at [478, 574] on span "Show full subscriptions" at bounding box center [434, 580] width 114 height 12
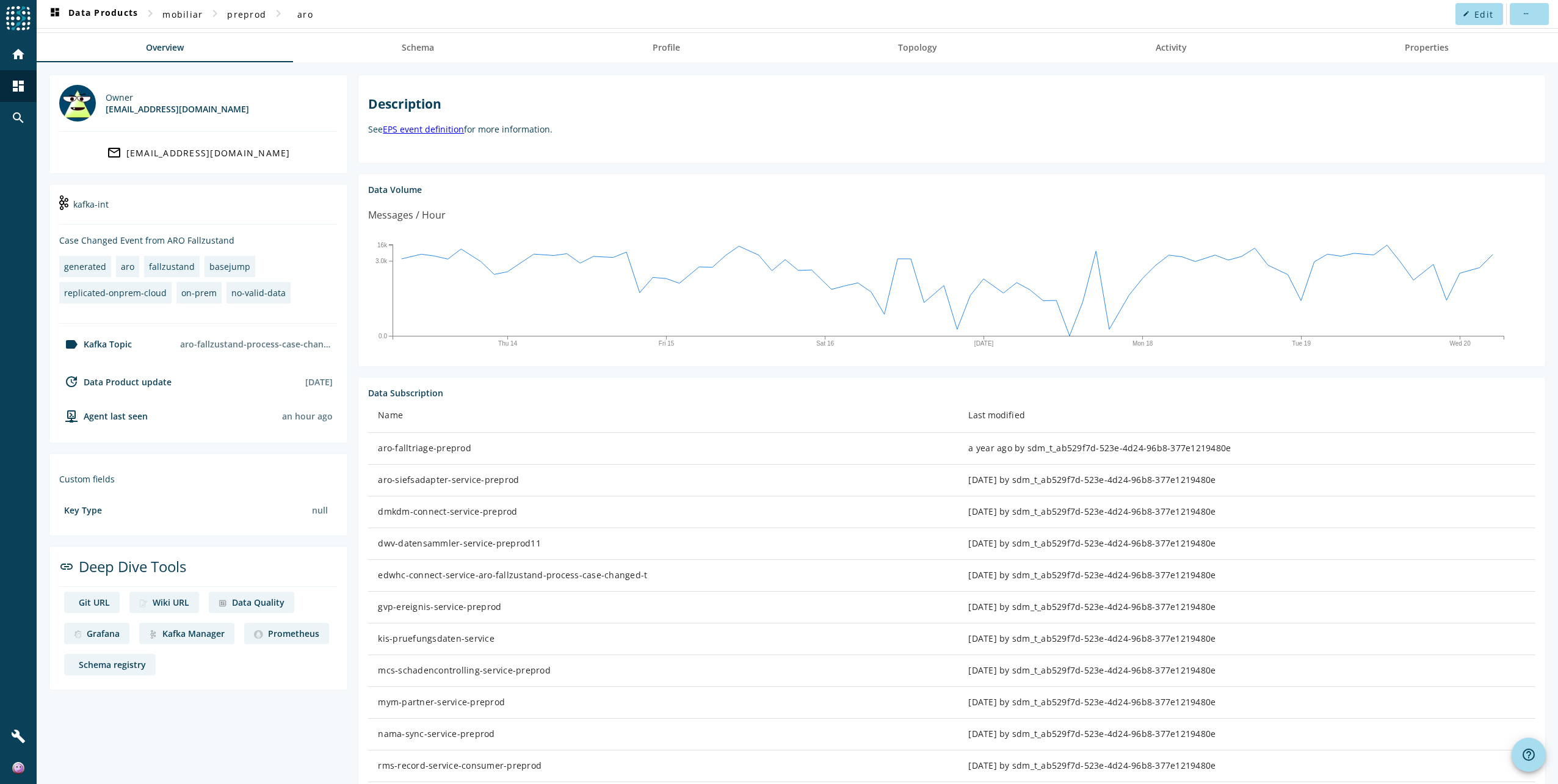
scroll to position [43, 0]
click at [170, 640] on link "Kafka Manager" at bounding box center [186, 635] width 95 height 21
click at [116, 660] on div "Schema registry" at bounding box center [112, 666] width 67 height 12
click at [195, 345] on div "aro-fallzustand-process-case-changed-preprod" at bounding box center [255, 345] width 162 height 21
click at [1356, 51] on link "Properties" at bounding box center [1427, 49] width 262 height 29
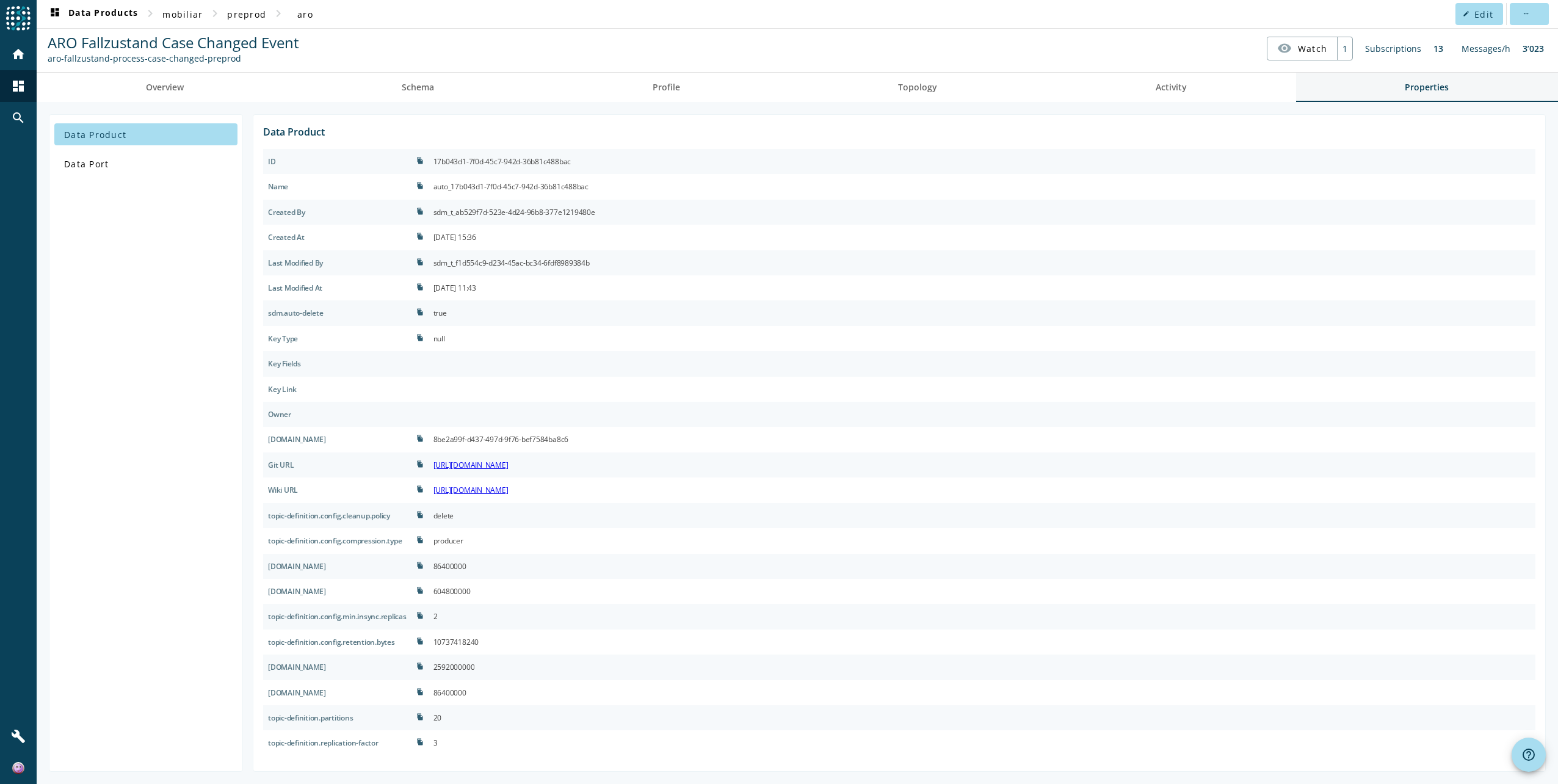
scroll to position [4, 0]
click at [195, 93] on link "Overview" at bounding box center [165, 87] width 256 height 29
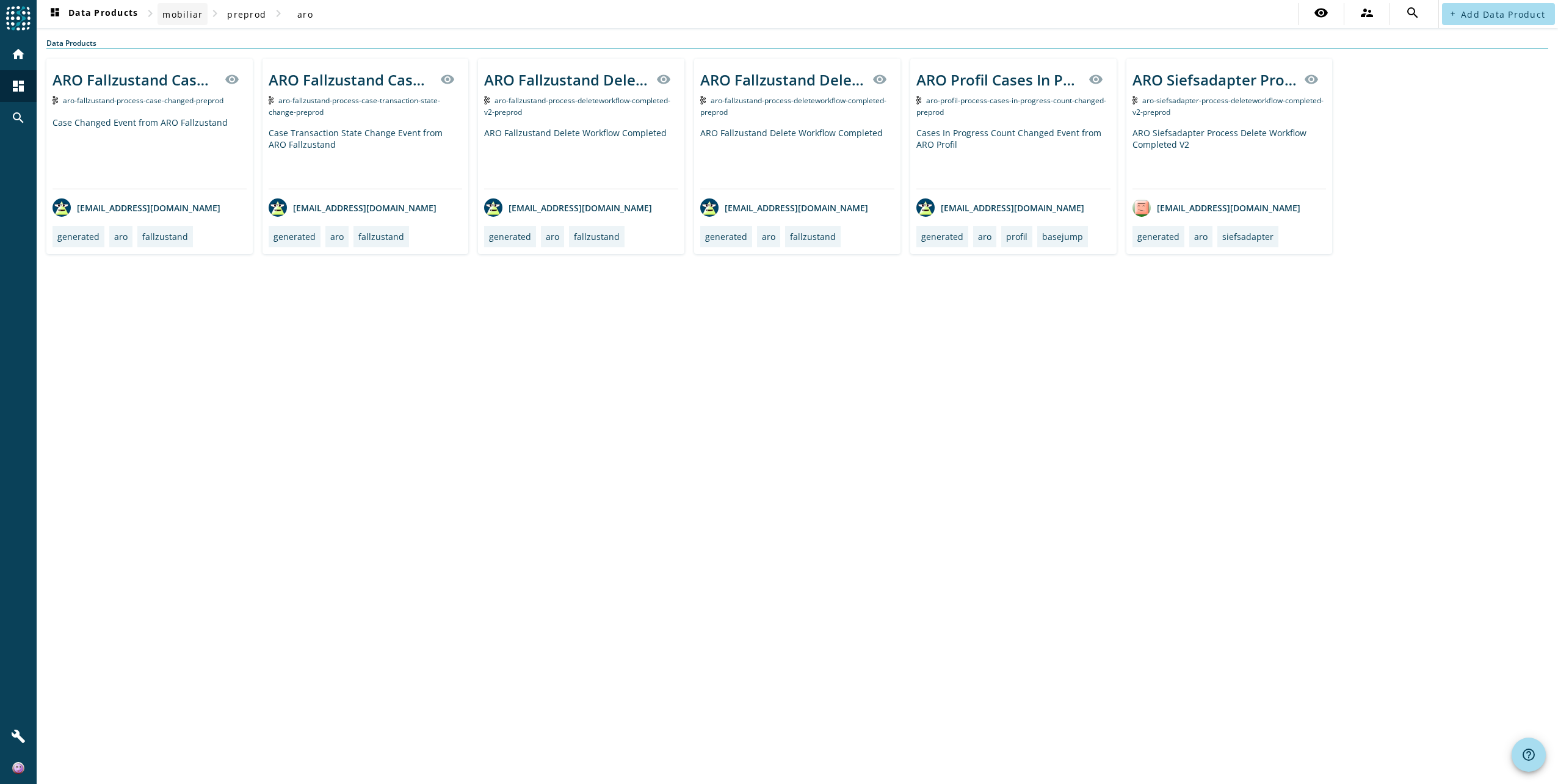
click at [199, 13] on span "mobiliar" at bounding box center [182, 15] width 41 height 12
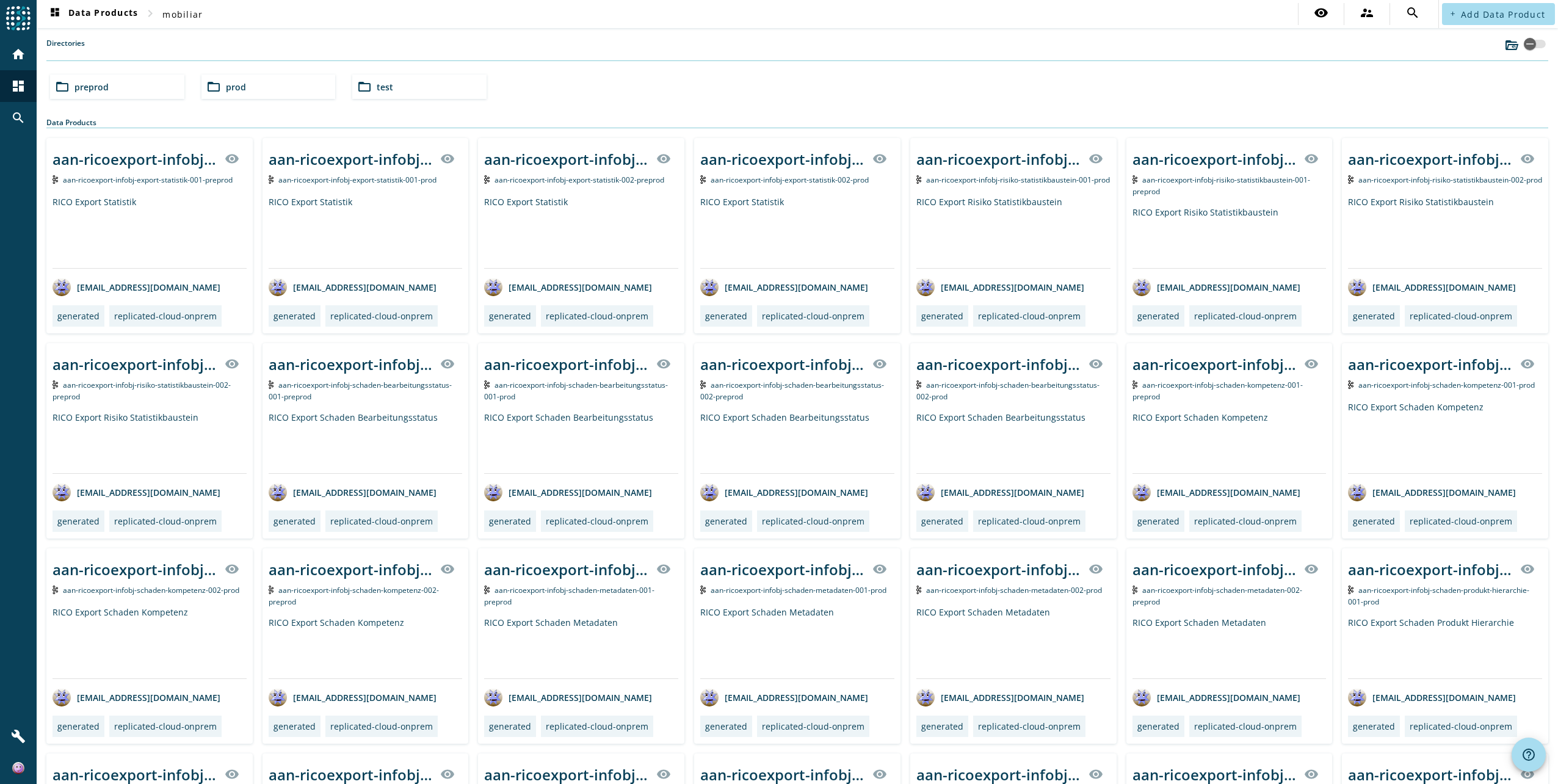
click at [170, 94] on div "folder_open preprod" at bounding box center [117, 86] width 134 height 24
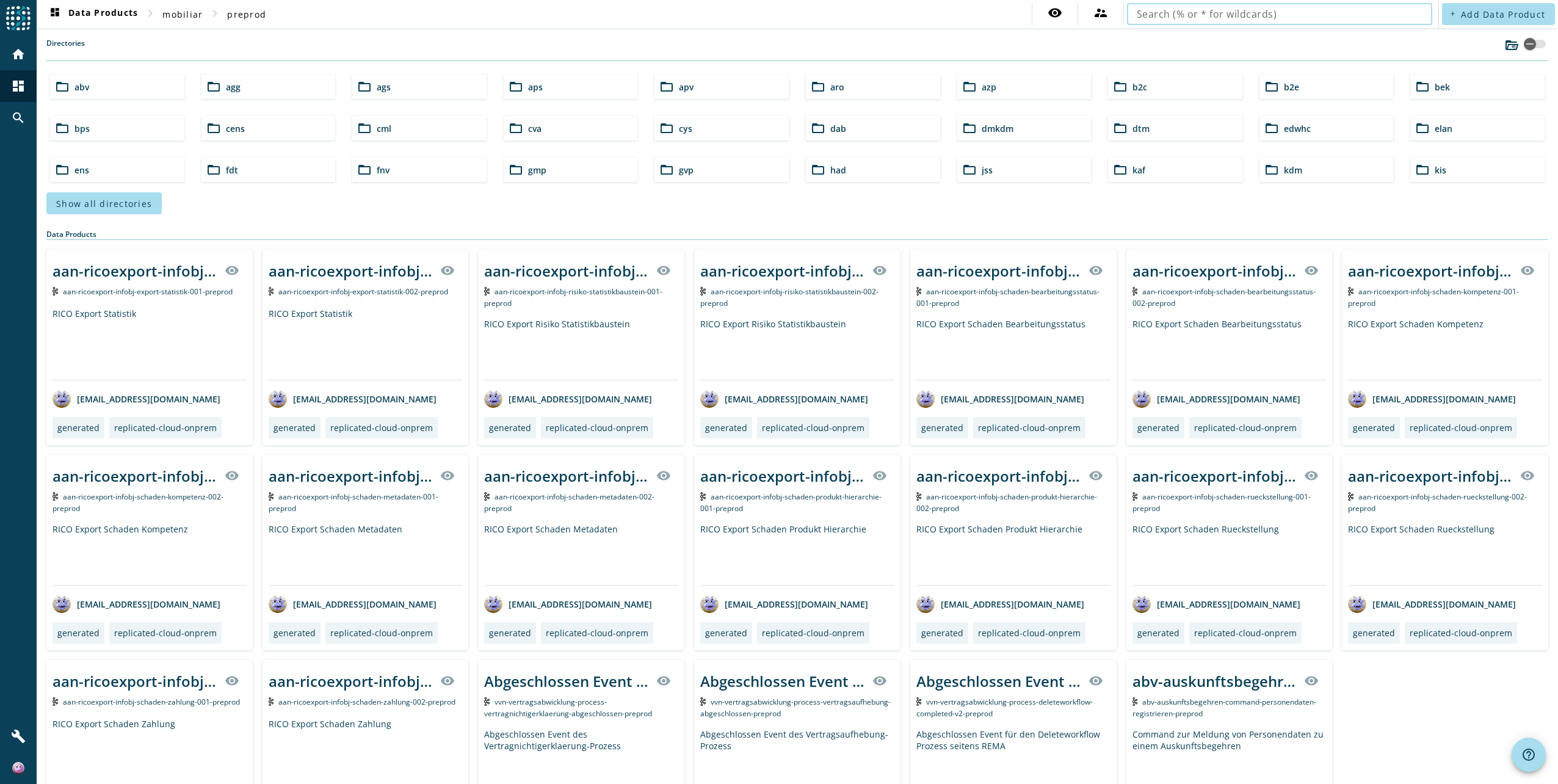
click at [1202, 20] on input "text" at bounding box center [1279, 14] width 285 height 15
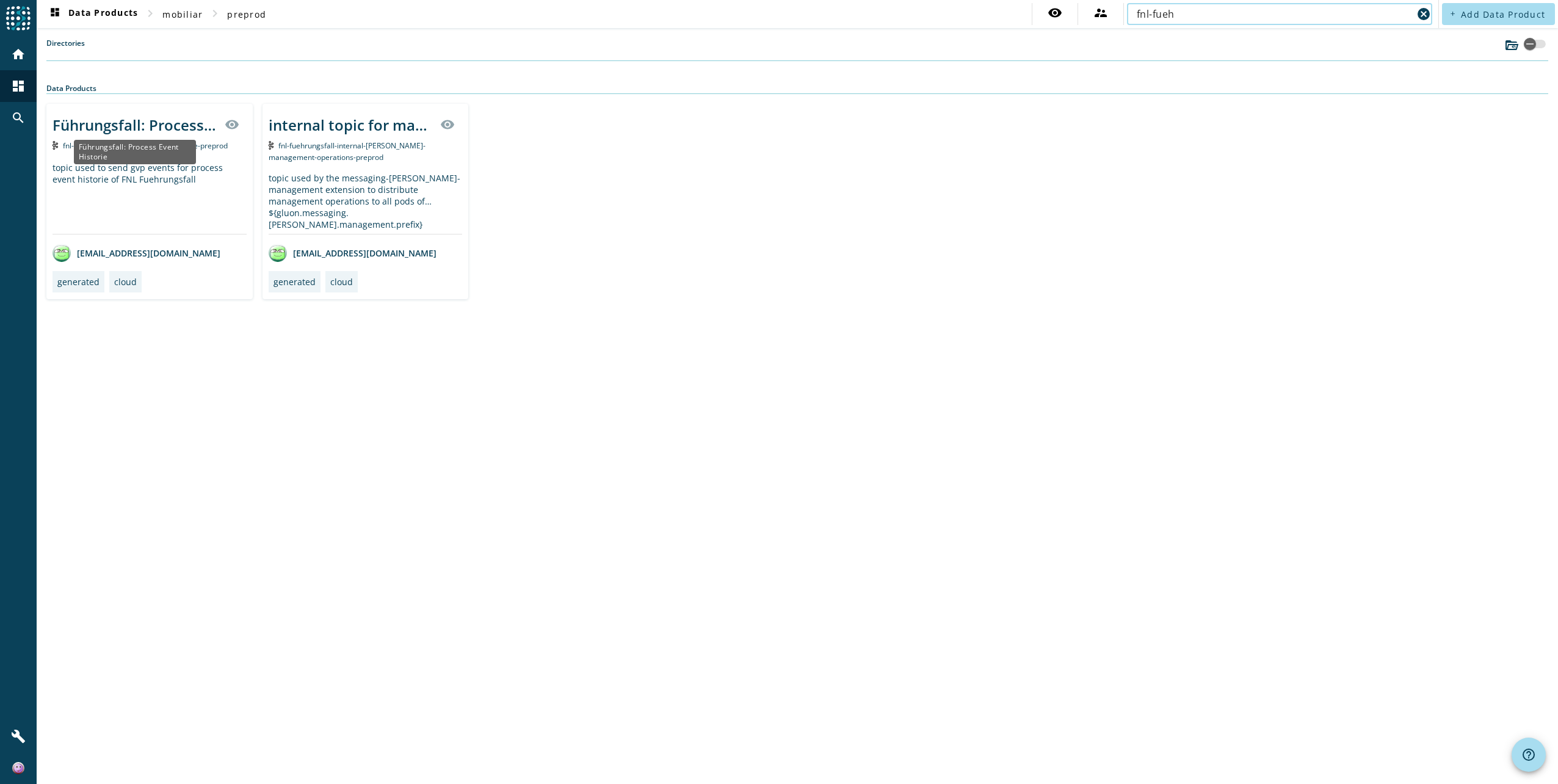
type input "fnl-fueh"
click at [183, 144] on div "Führungsfall: Process Event Historie" at bounding box center [135, 151] width 122 height 24
click at [182, 126] on div "Führungsfall: Process Event Historie" at bounding box center [135, 124] width 165 height 20
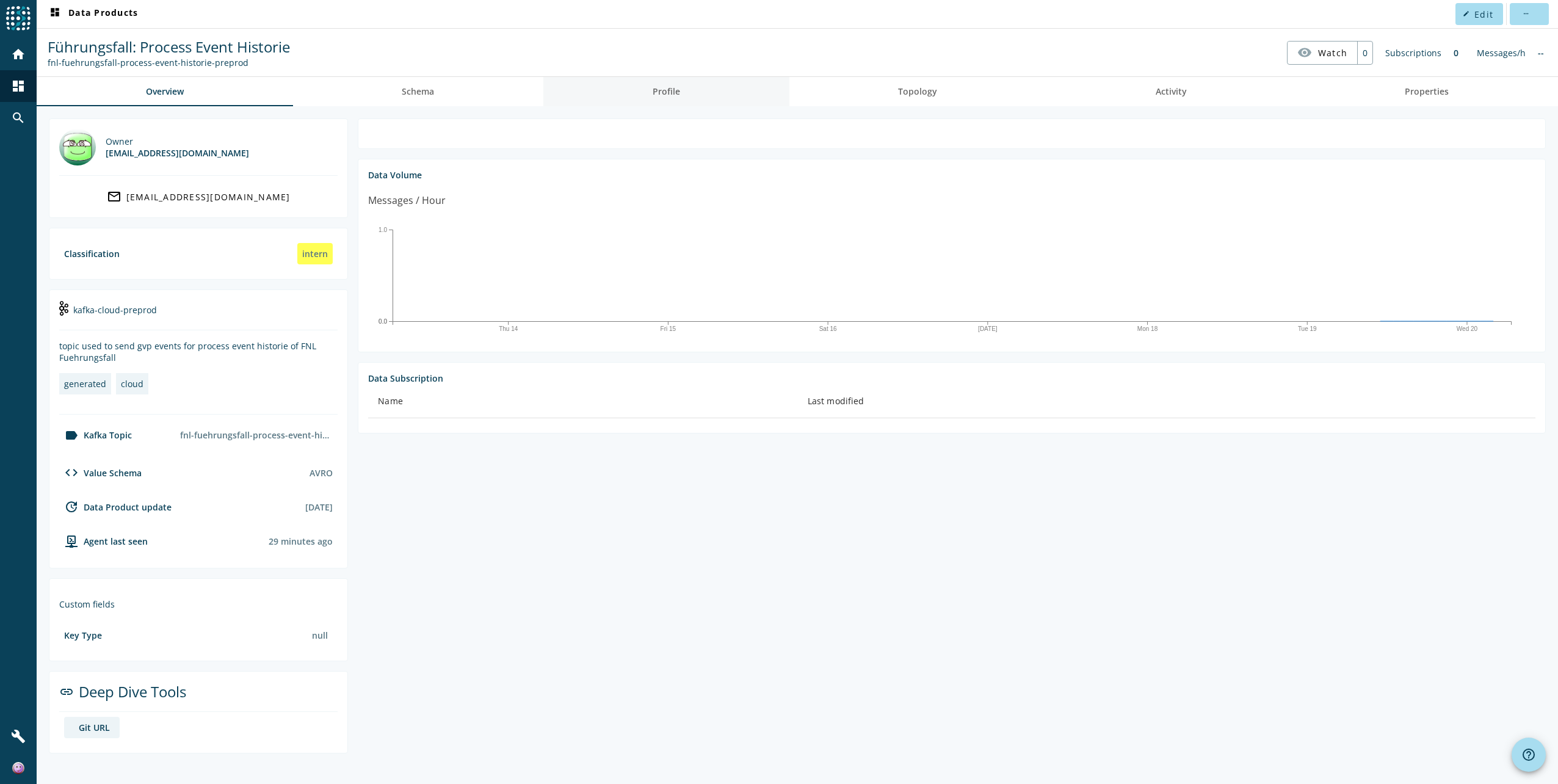
click at [669, 98] on span "Profile" at bounding box center [666, 91] width 27 height 29
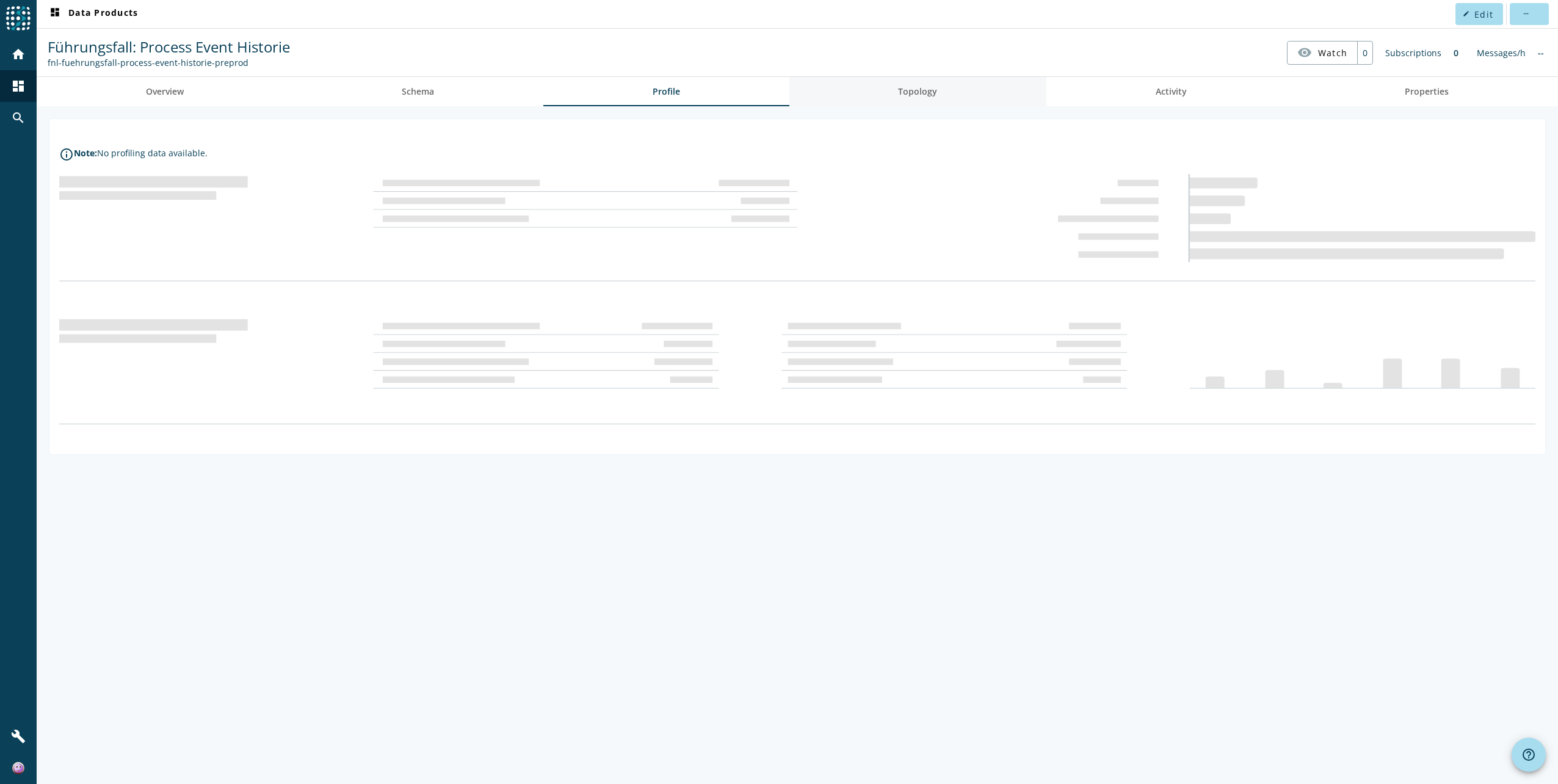
click at [912, 88] on span "Topology" at bounding box center [917, 91] width 39 height 9
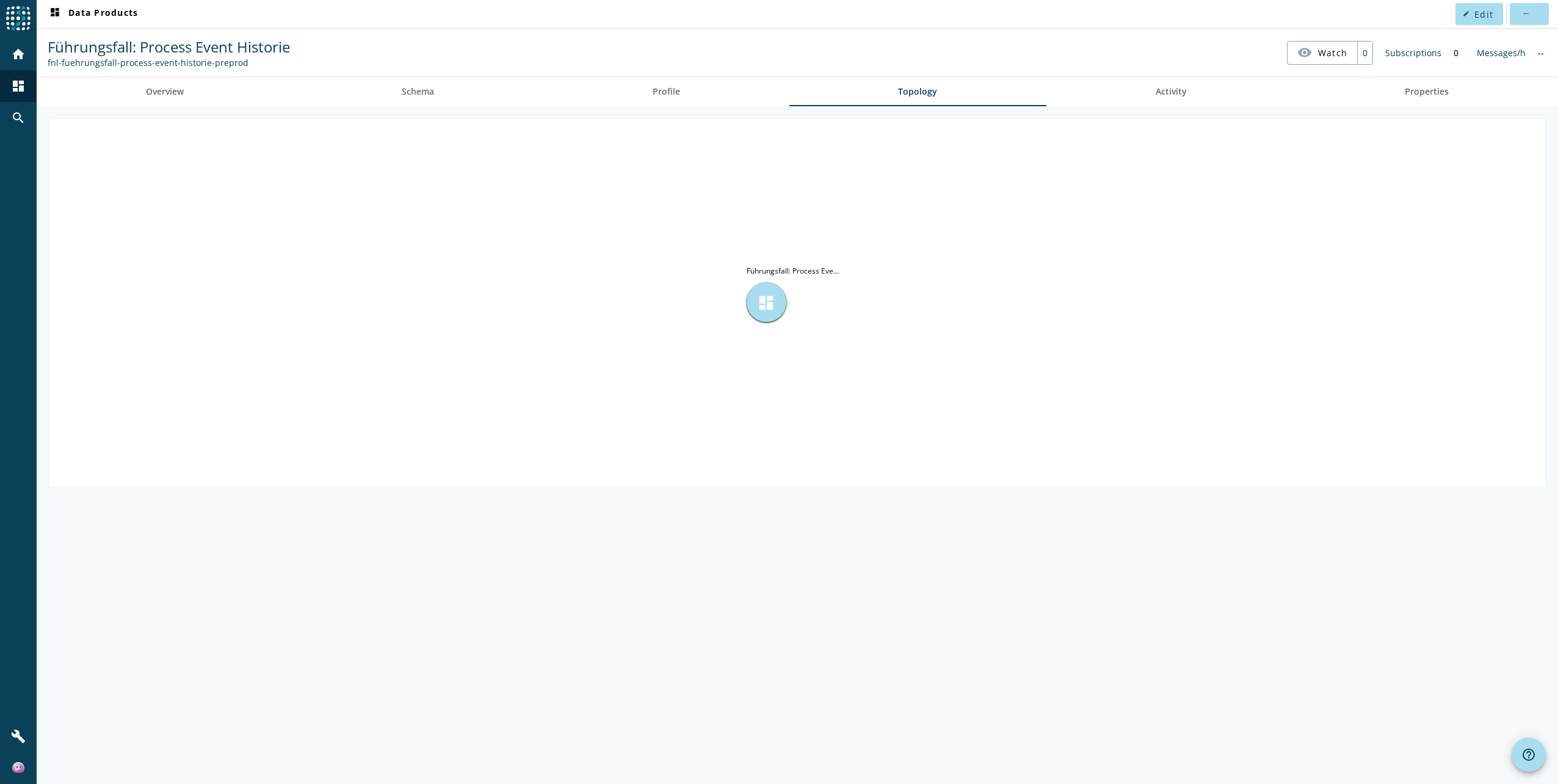
click at [768, 293] on span "dashboard" at bounding box center [766, 302] width 18 height 18
click at [1134, 89] on link "Activity" at bounding box center [1171, 91] width 249 height 29
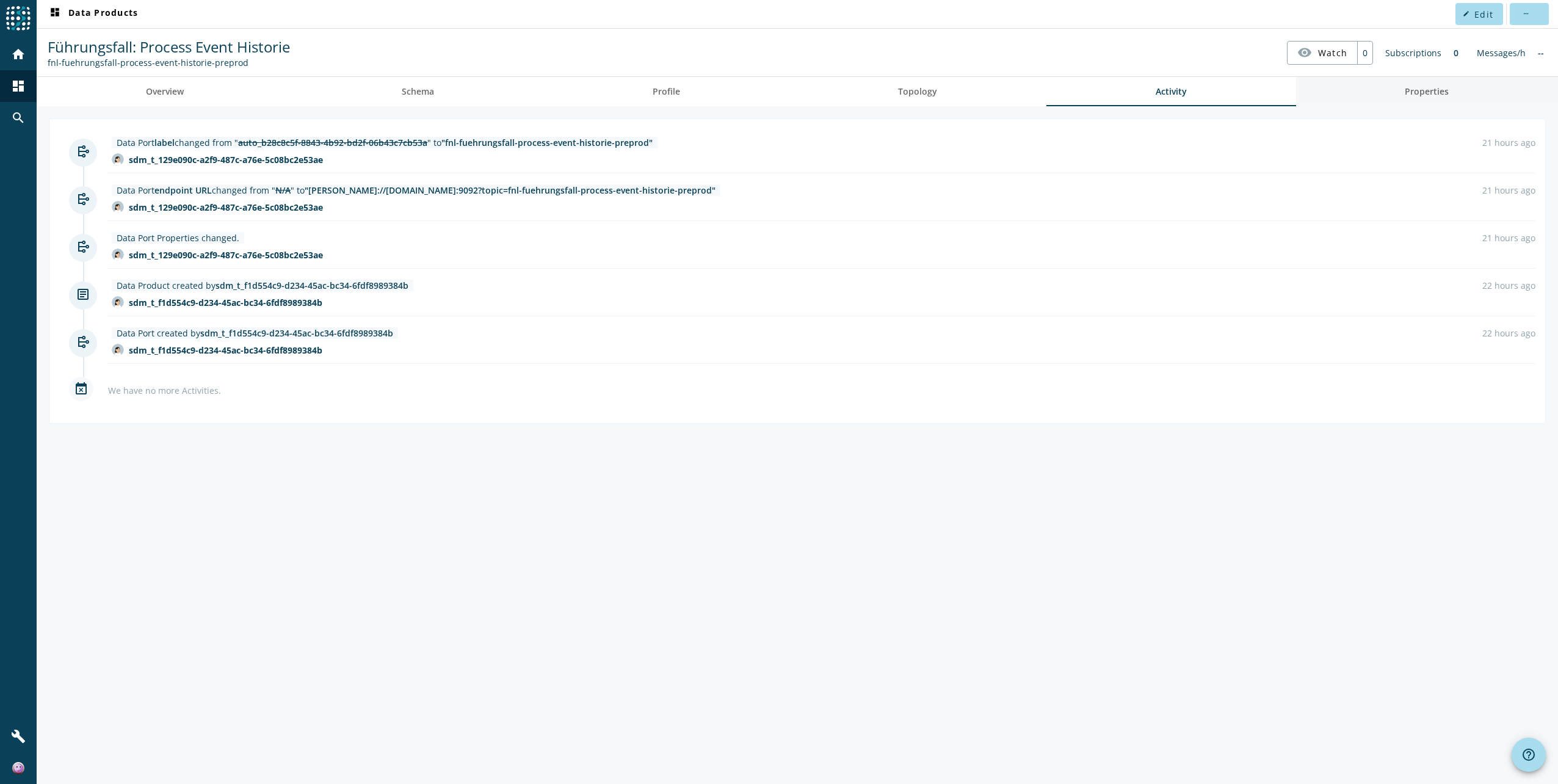
click at [1401, 94] on link "Properties" at bounding box center [1427, 91] width 262 height 29
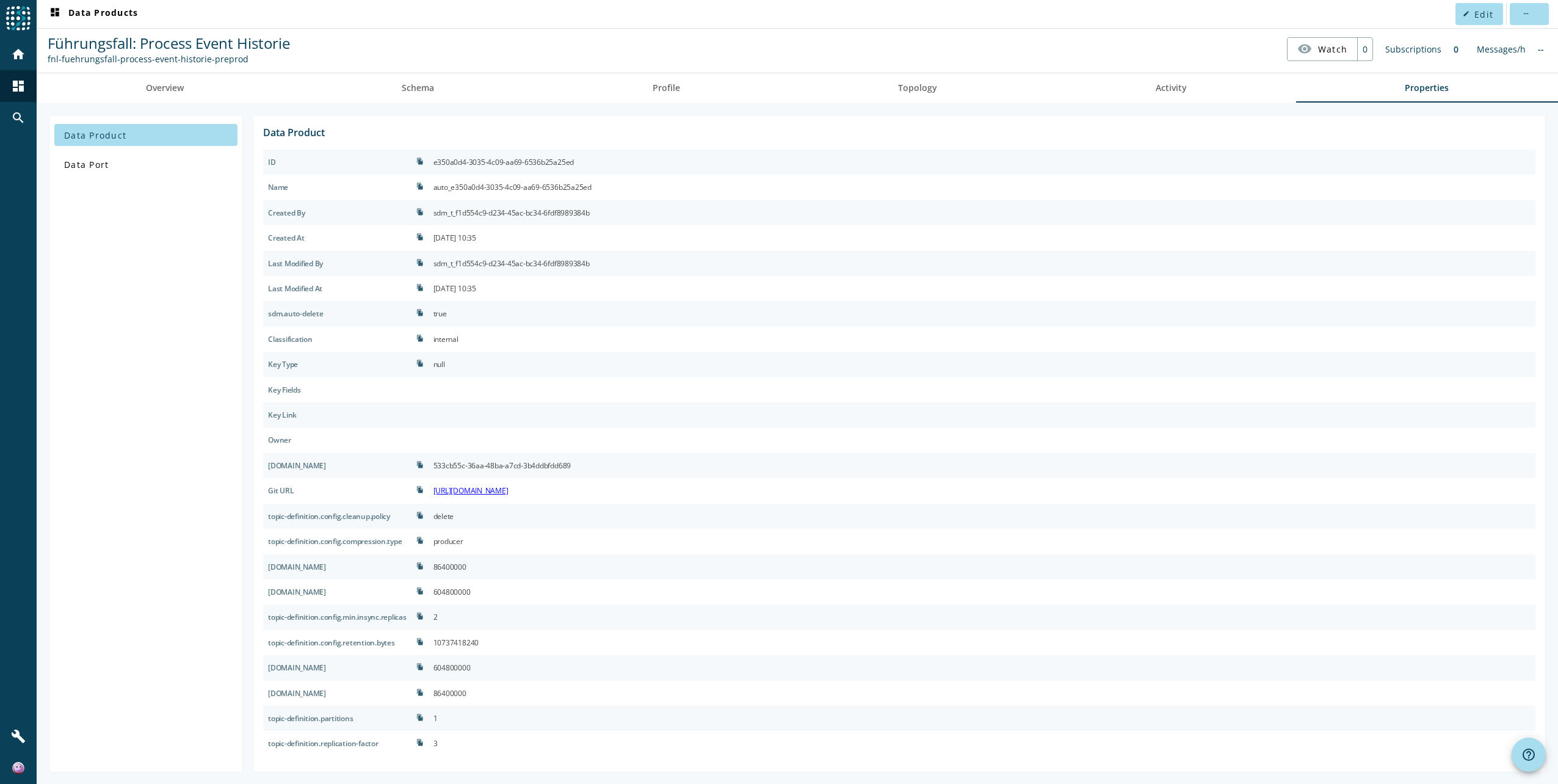
scroll to position [4, 0]
click at [175, 159] on span at bounding box center [146, 163] width 183 height 29
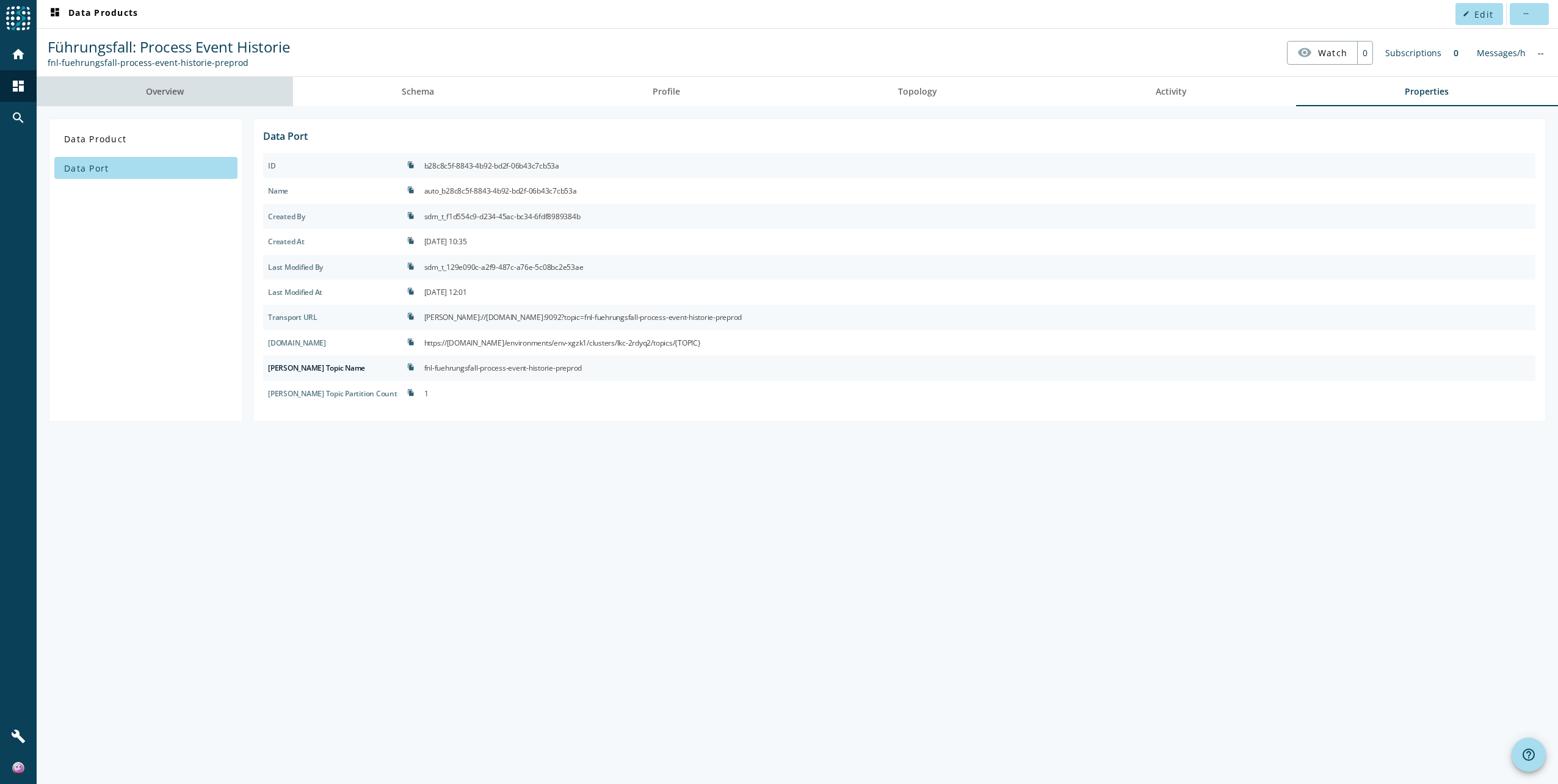
click at [160, 95] on span "Overview" at bounding box center [164, 91] width 38 height 9
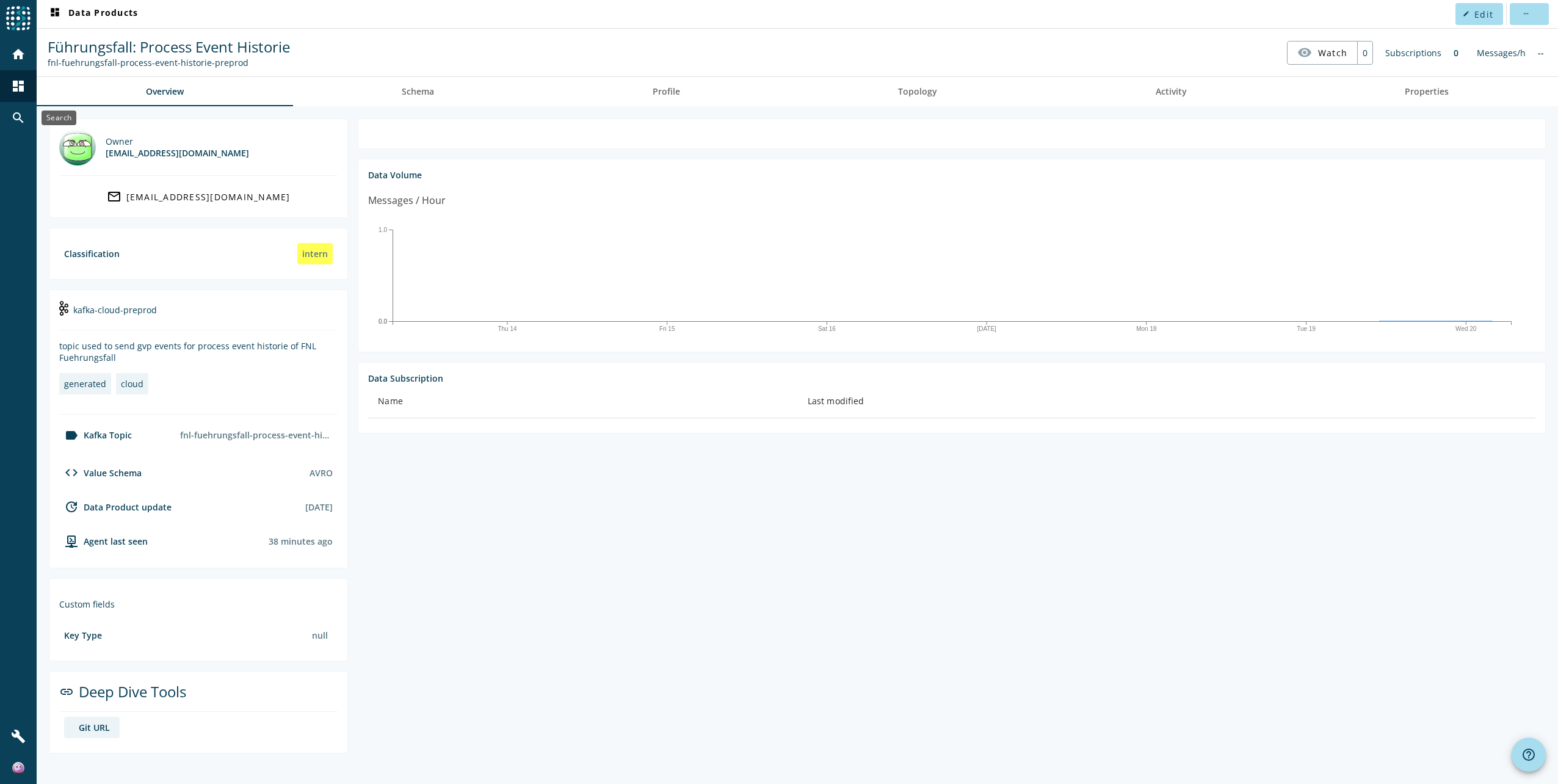
click at [21, 111] on mat-icon "search" at bounding box center [17, 117] width 15 height 15
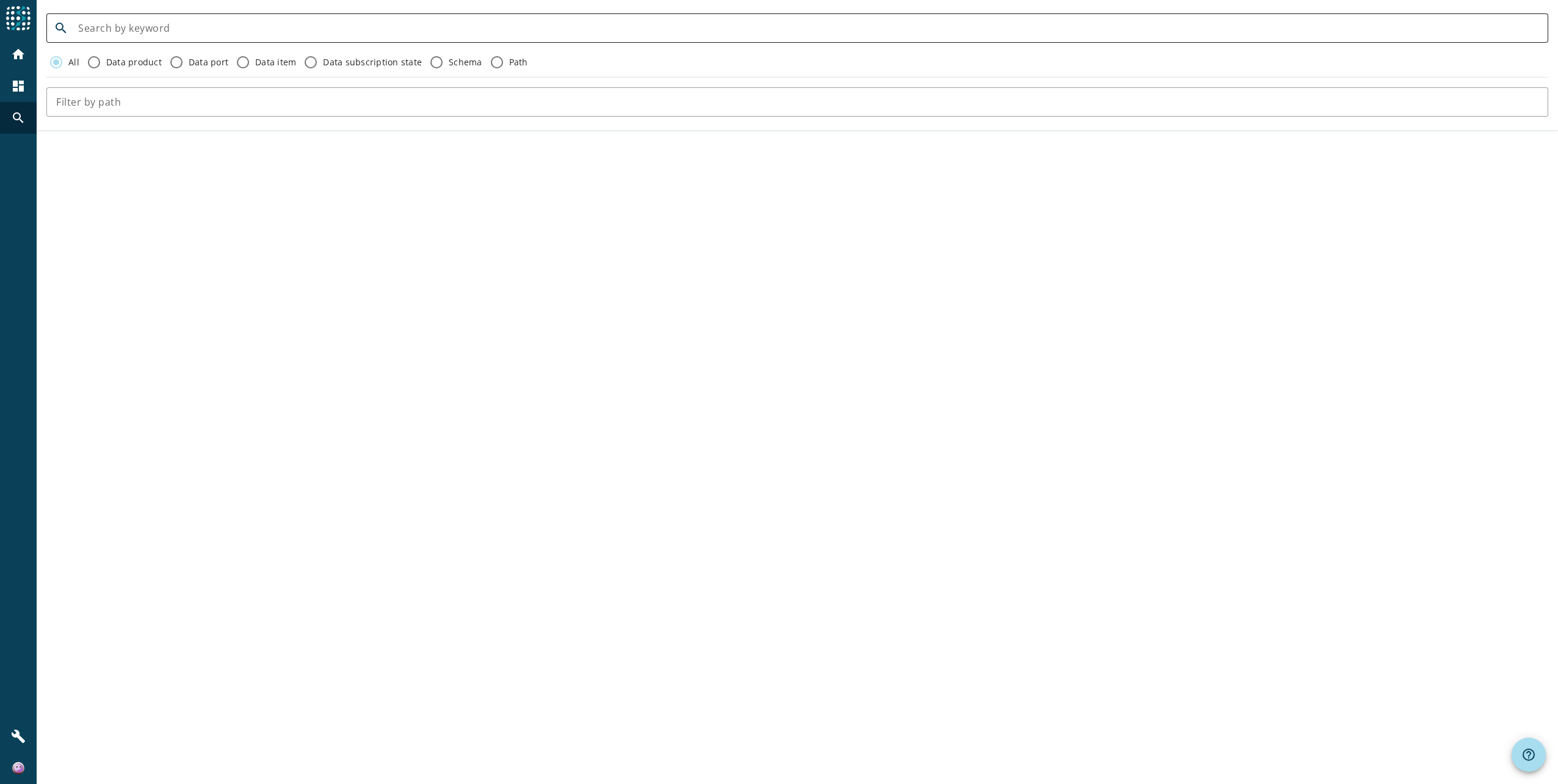
click at [126, 36] on div at bounding box center [808, 28] width 1460 height 29
click at [134, 30] on input at bounding box center [808, 27] width 1460 height 15
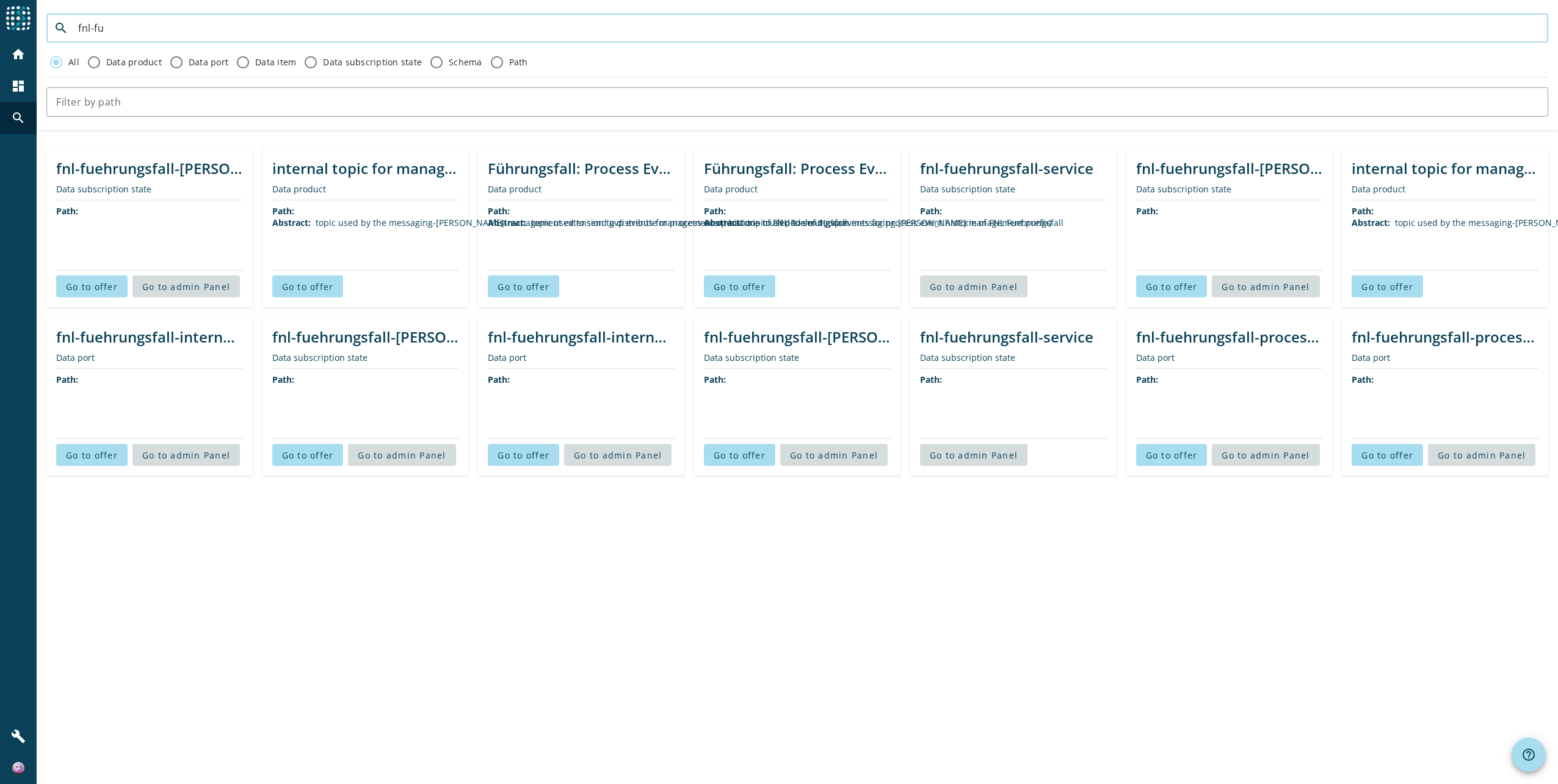
type input "fnl-fu"
click at [539, 174] on div "Führungsfall: Process Event Historie" at bounding box center [580, 168] width 186 height 20
click at [523, 287] on span "Go to offer" at bounding box center [523, 286] width 51 height 12
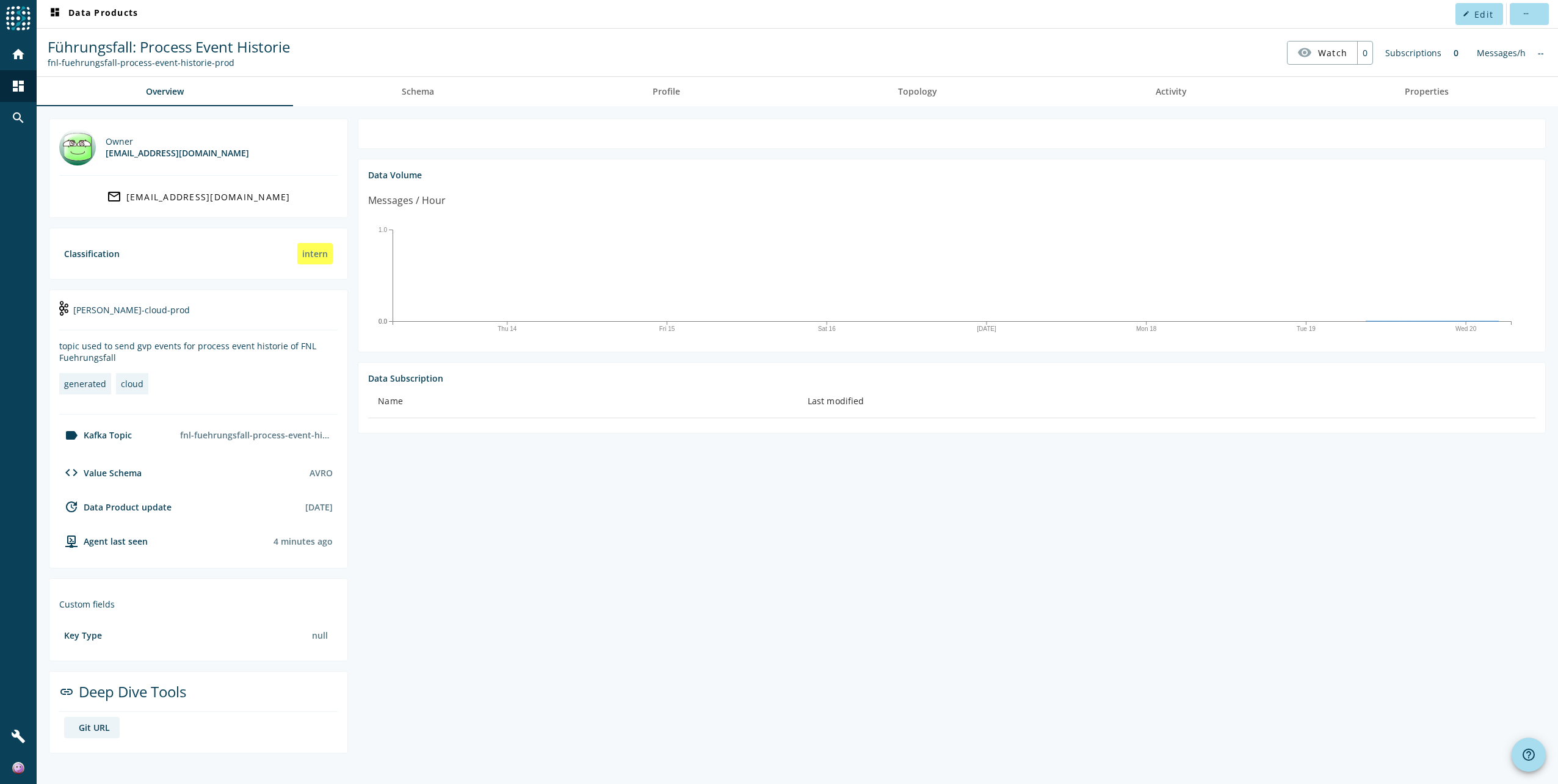
click at [84, 728] on div "Git URL" at bounding box center [94, 727] width 31 height 12
